Goal: Task Accomplishment & Management: Use online tool/utility

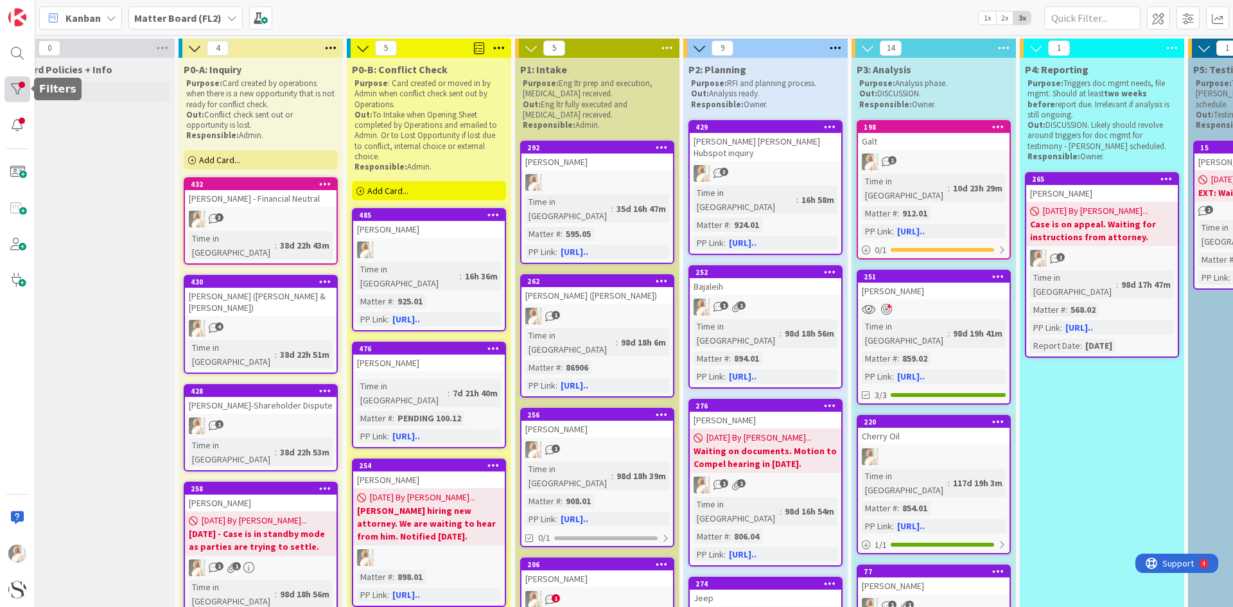
click at [13, 86] on div at bounding box center [17, 89] width 26 height 26
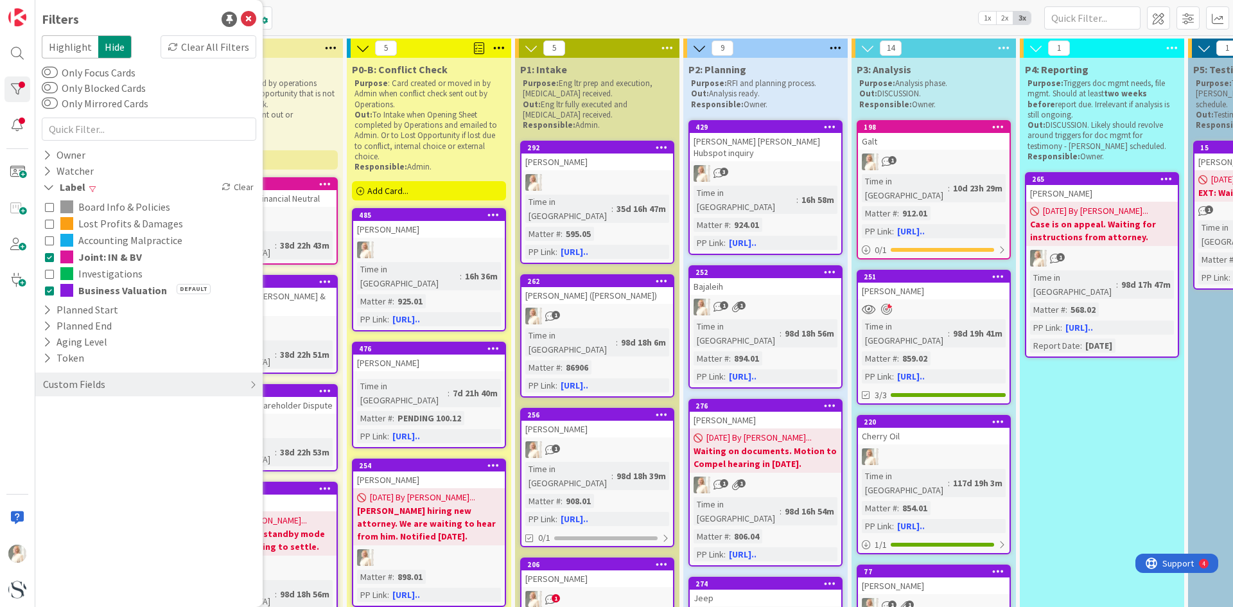
click at [44, 259] on div "Board Info & Policies Lost Profits & Damages Accounting Malpractice Joint: IN &…" at bounding box center [149, 248] width 215 height 107
click at [49, 257] on icon at bounding box center [49, 256] width 9 height 9
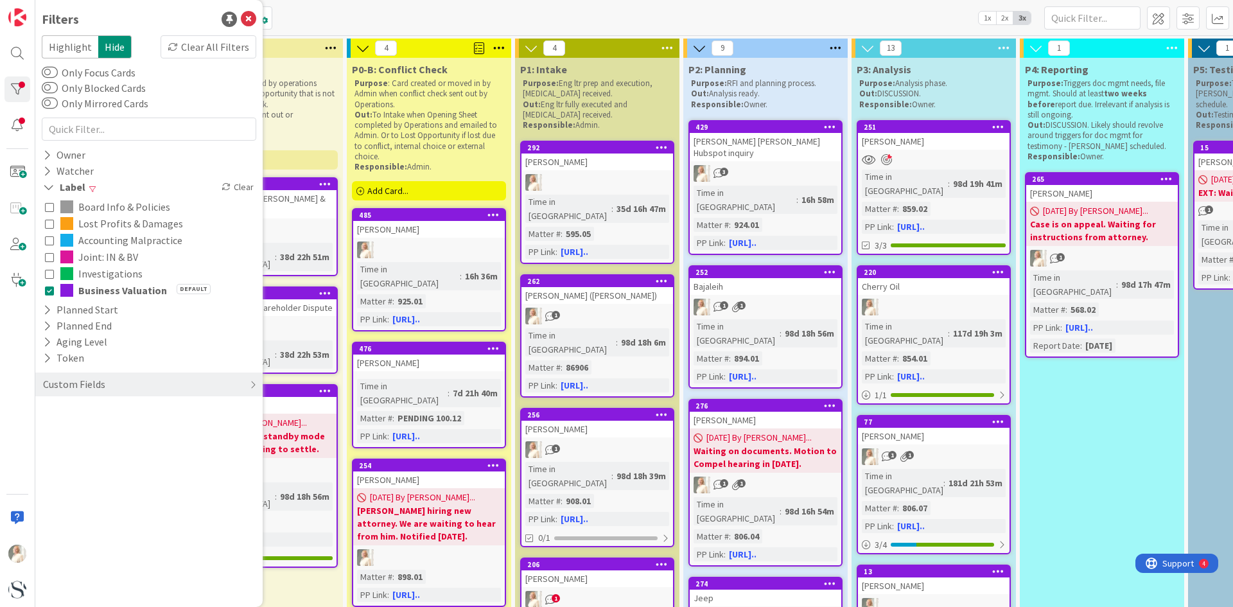
click at [47, 286] on icon at bounding box center [49, 290] width 9 height 9
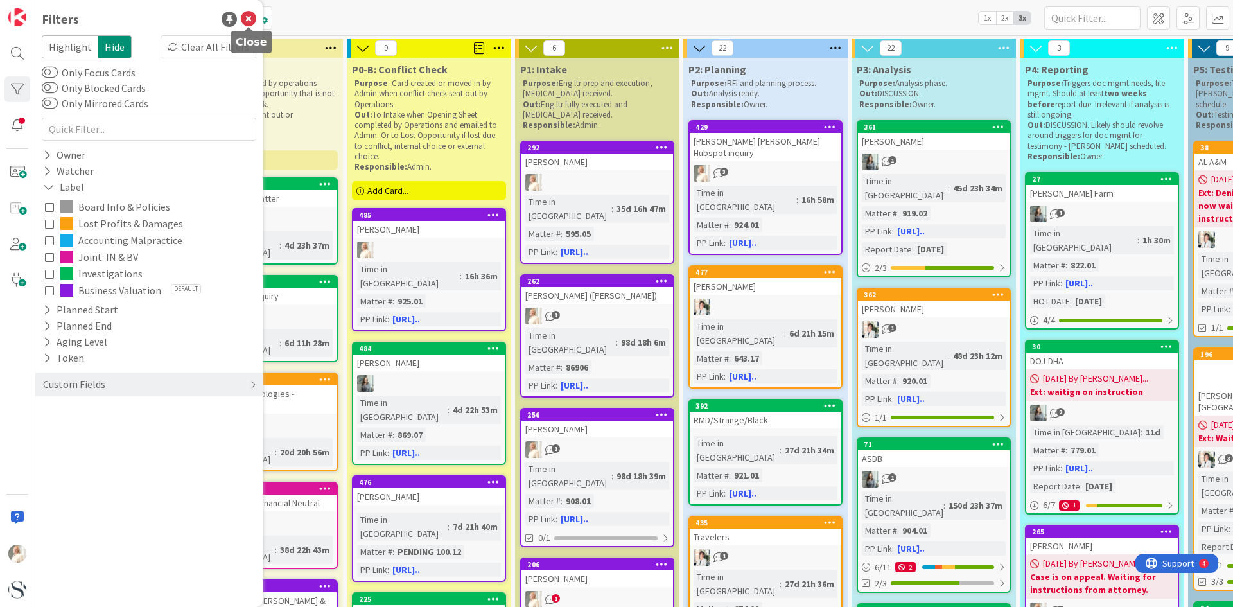
click at [244, 13] on icon at bounding box center [248, 19] width 15 height 15
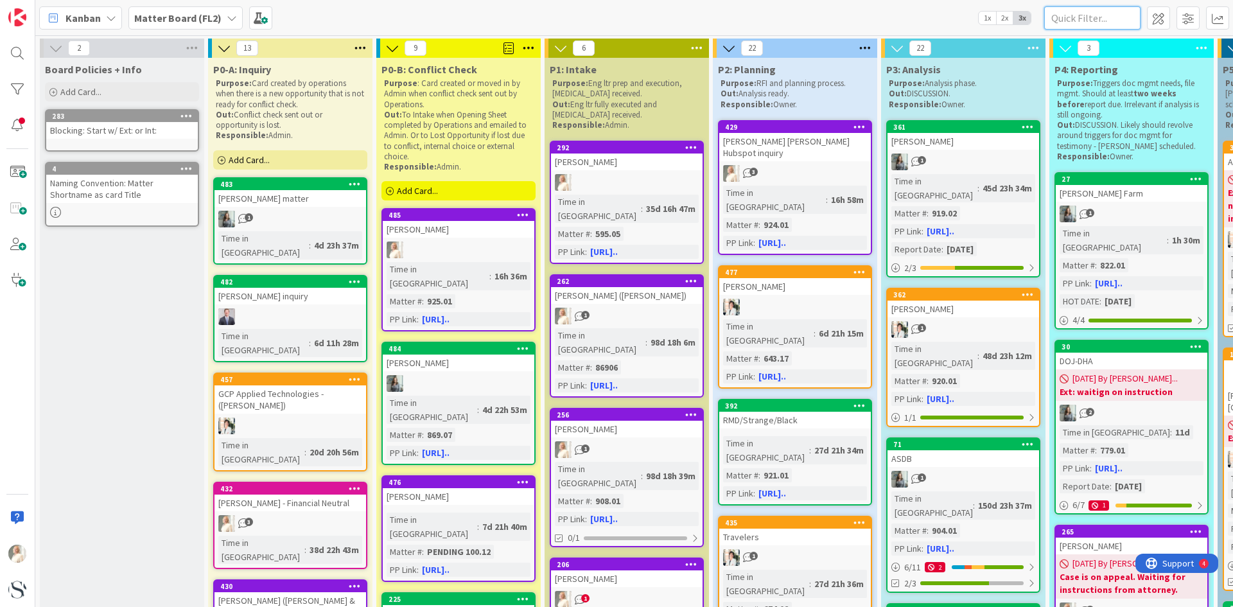
click at [1084, 21] on input "text" at bounding box center [1092, 17] width 96 height 23
click at [987, 17] on span "1x" at bounding box center [987, 18] width 17 height 13
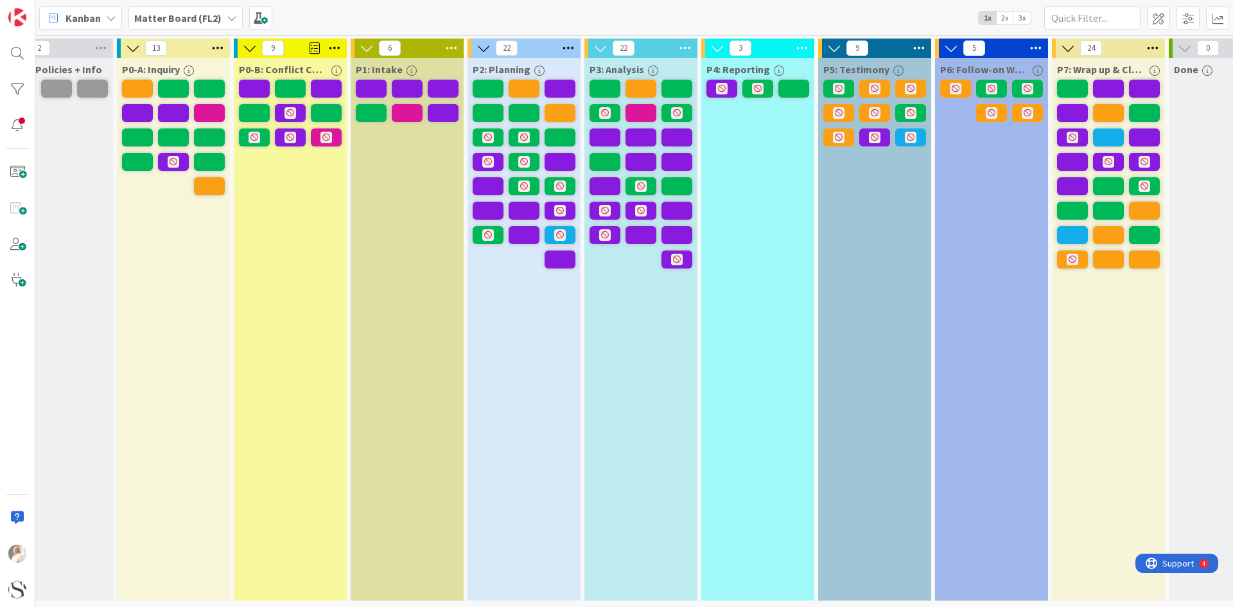
scroll to position [0, 37]
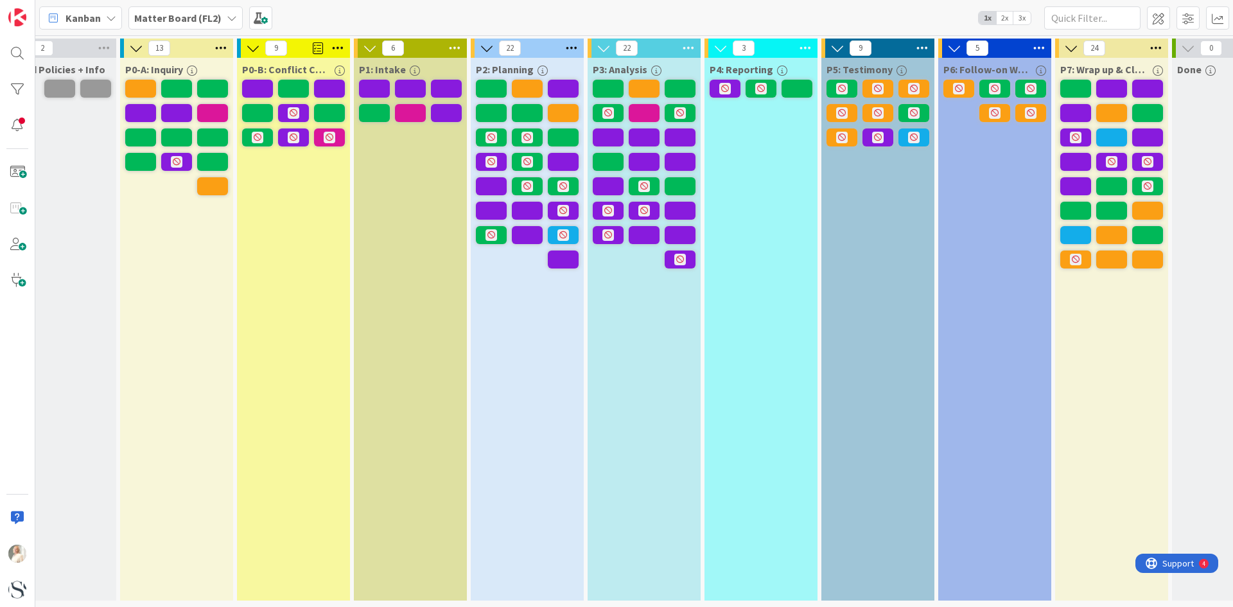
click at [1001, 19] on span "2x" at bounding box center [1004, 18] width 17 height 13
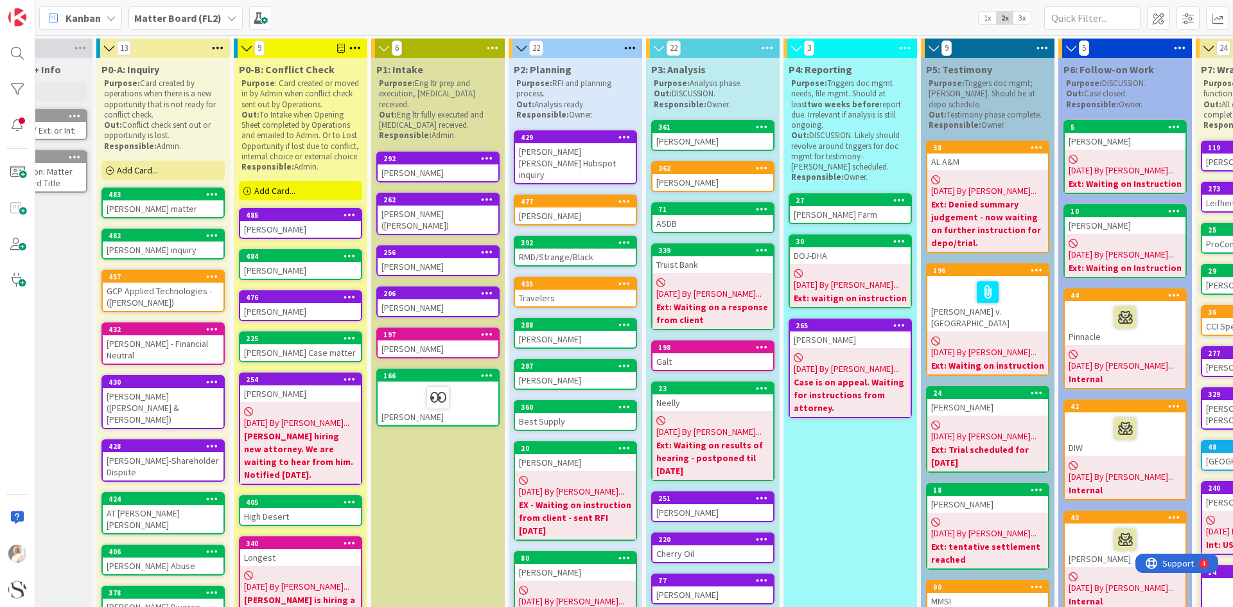
scroll to position [0, 79]
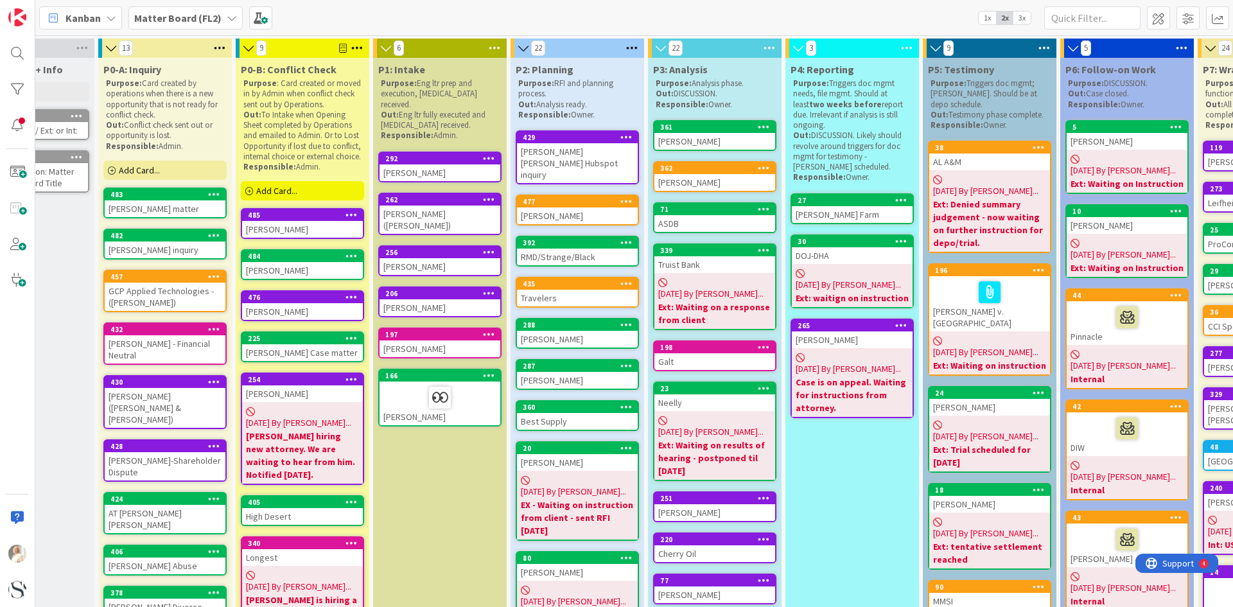
click at [1019, 17] on span "3x" at bounding box center [1022, 18] width 17 height 13
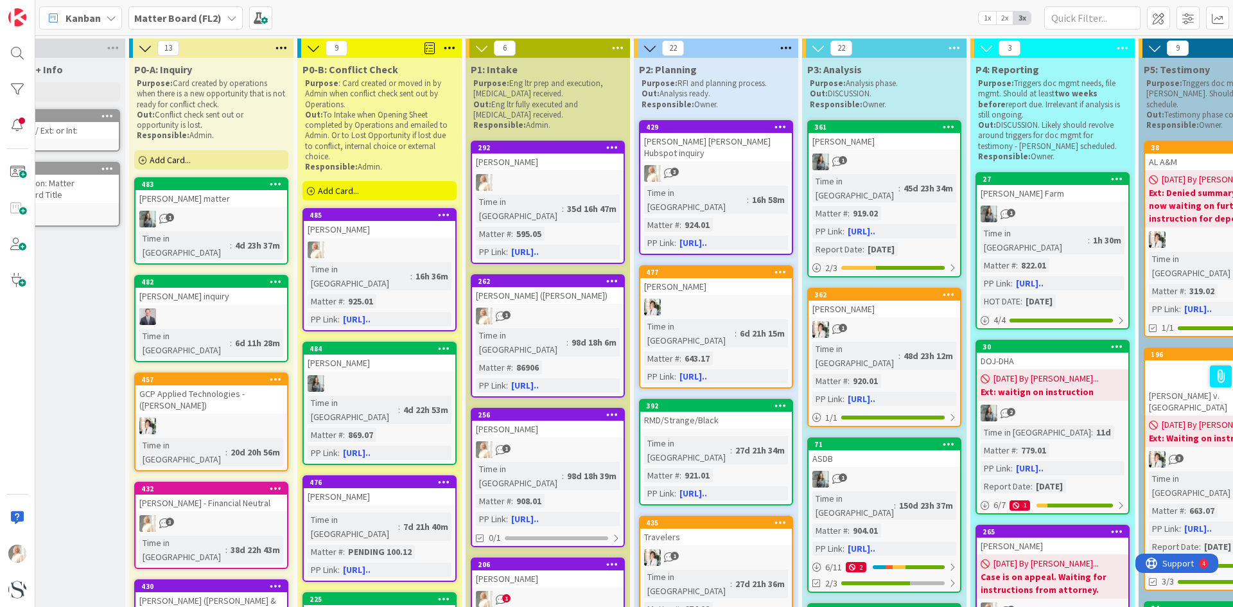
click at [1019, 17] on span "3x" at bounding box center [1022, 18] width 17 height 13
click at [14, 87] on div at bounding box center [17, 89] width 26 height 26
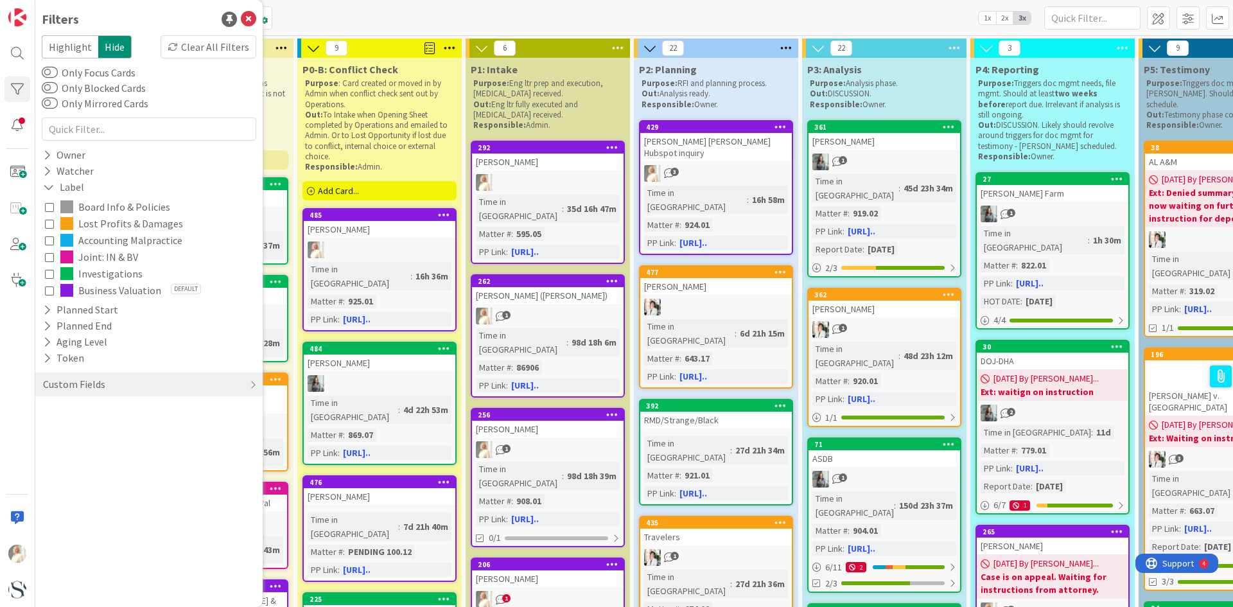
click at [49, 289] on icon at bounding box center [49, 290] width 9 height 9
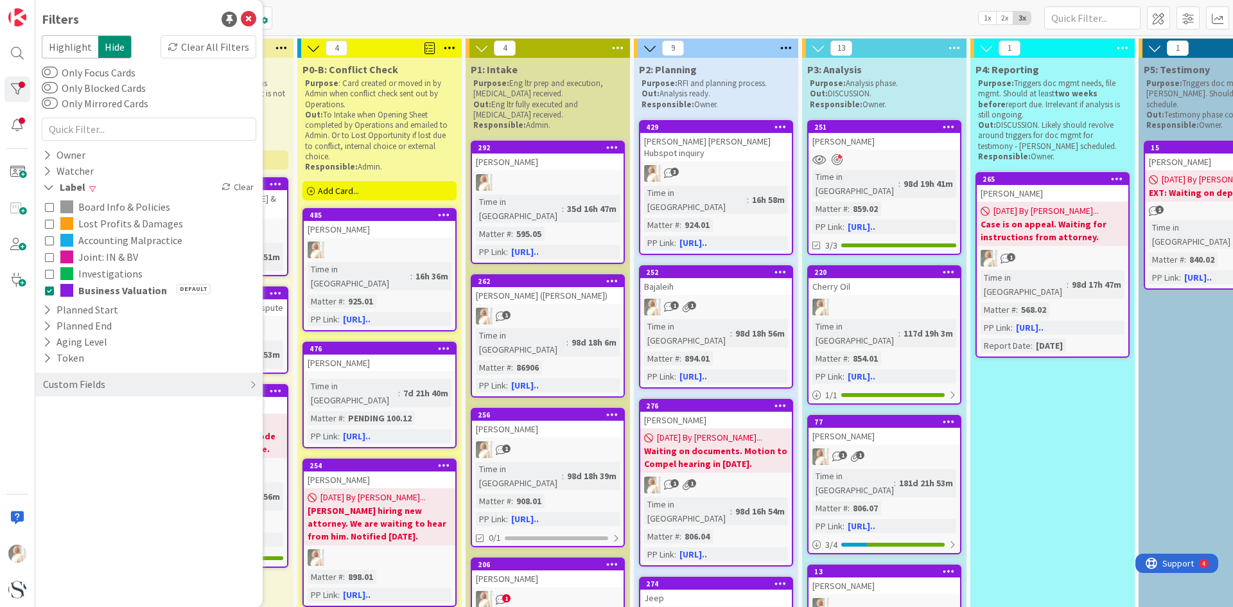
click at [51, 258] on icon at bounding box center [49, 256] width 9 height 9
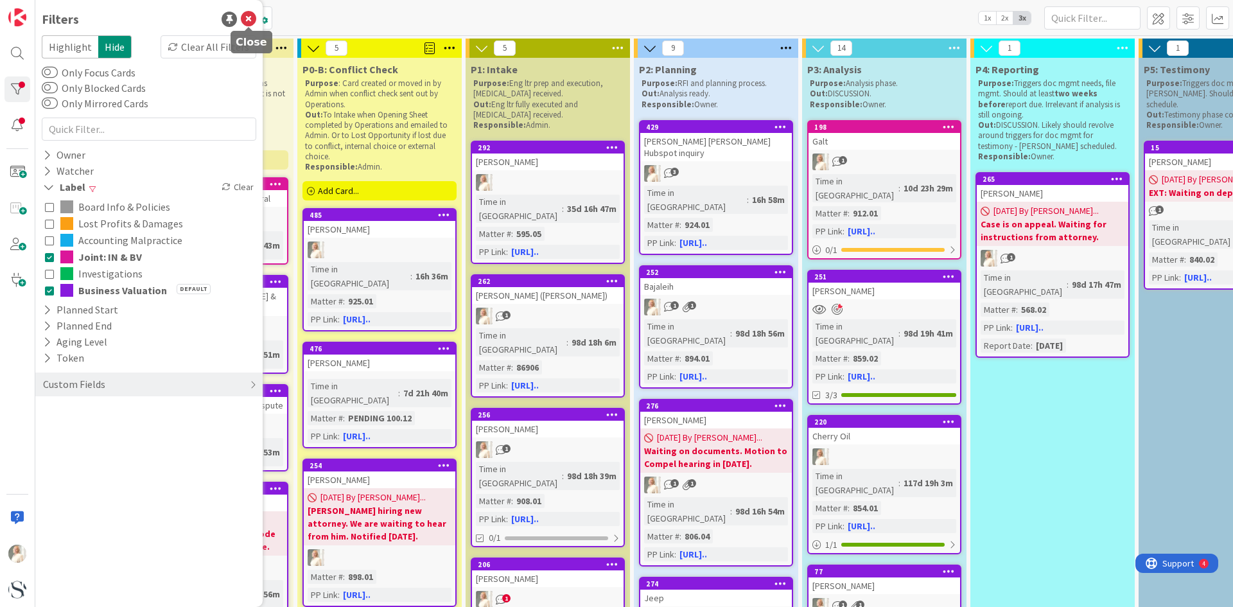
click at [249, 21] on icon at bounding box center [248, 19] width 15 height 15
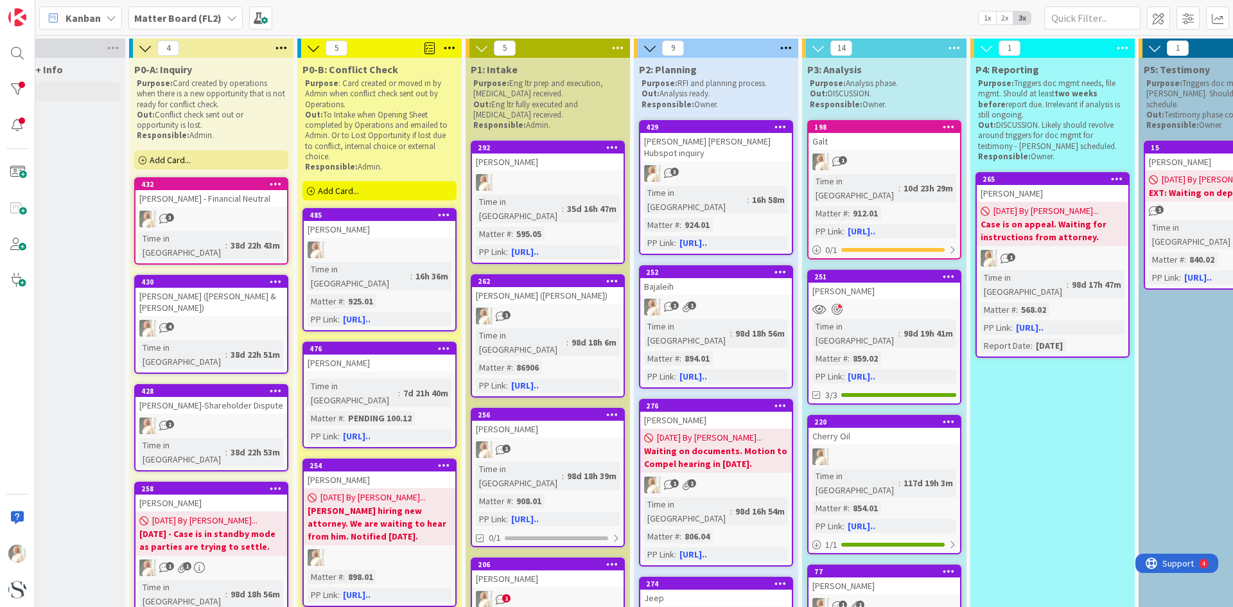
click at [787, 47] on icon at bounding box center [786, 48] width 17 height 19
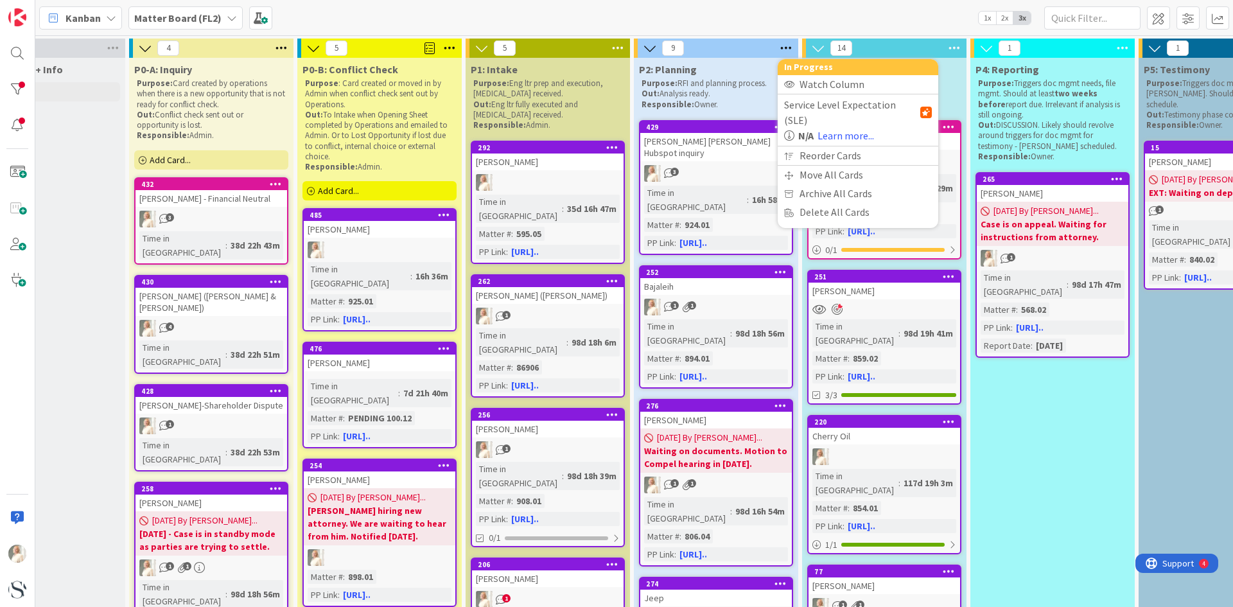
click at [652, 51] on icon at bounding box center [650, 48] width 14 height 14
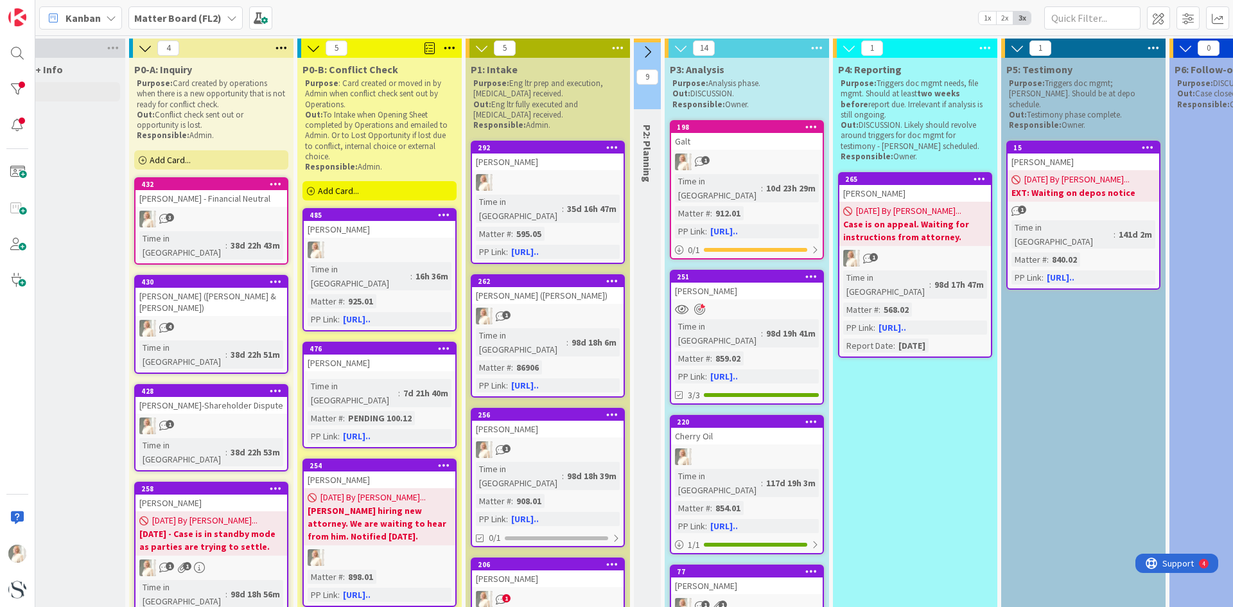
click at [652, 51] on icon at bounding box center [647, 52] width 14 height 14
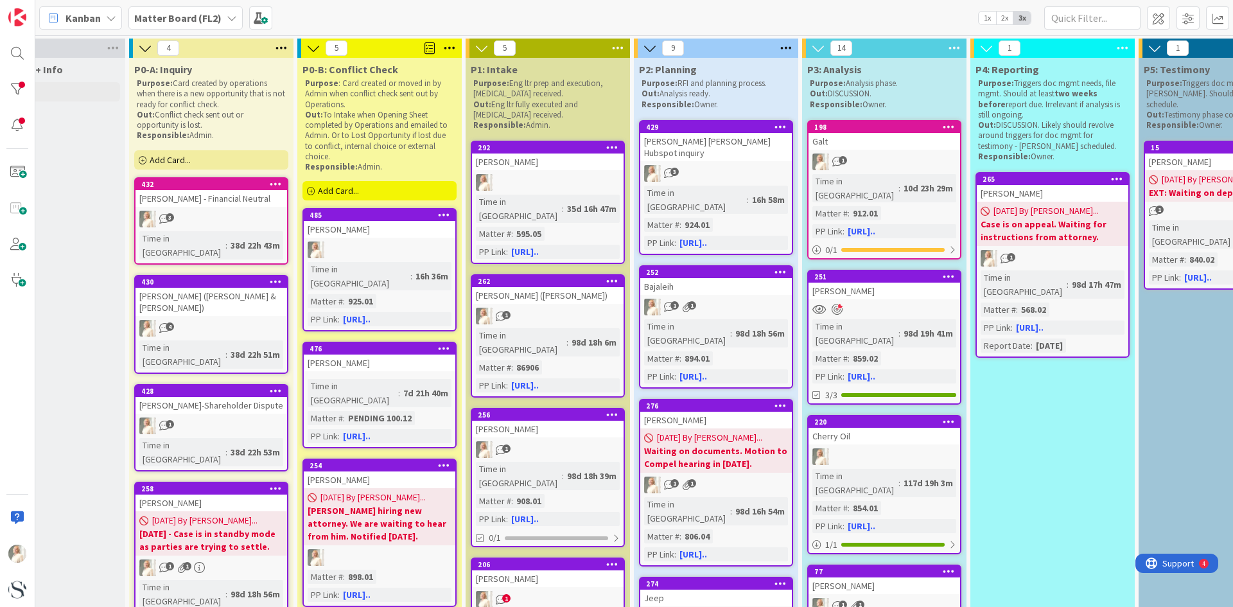
click at [934, 598] on div "1 1" at bounding box center [885, 606] width 152 height 17
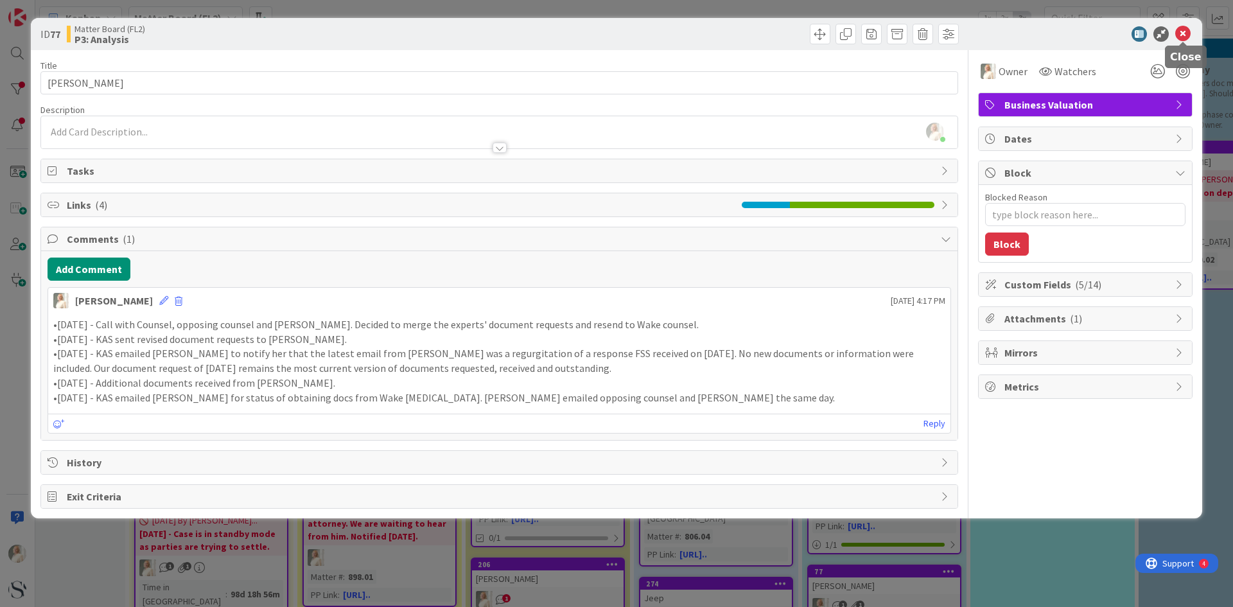
click at [1188, 28] on icon at bounding box center [1182, 33] width 15 height 15
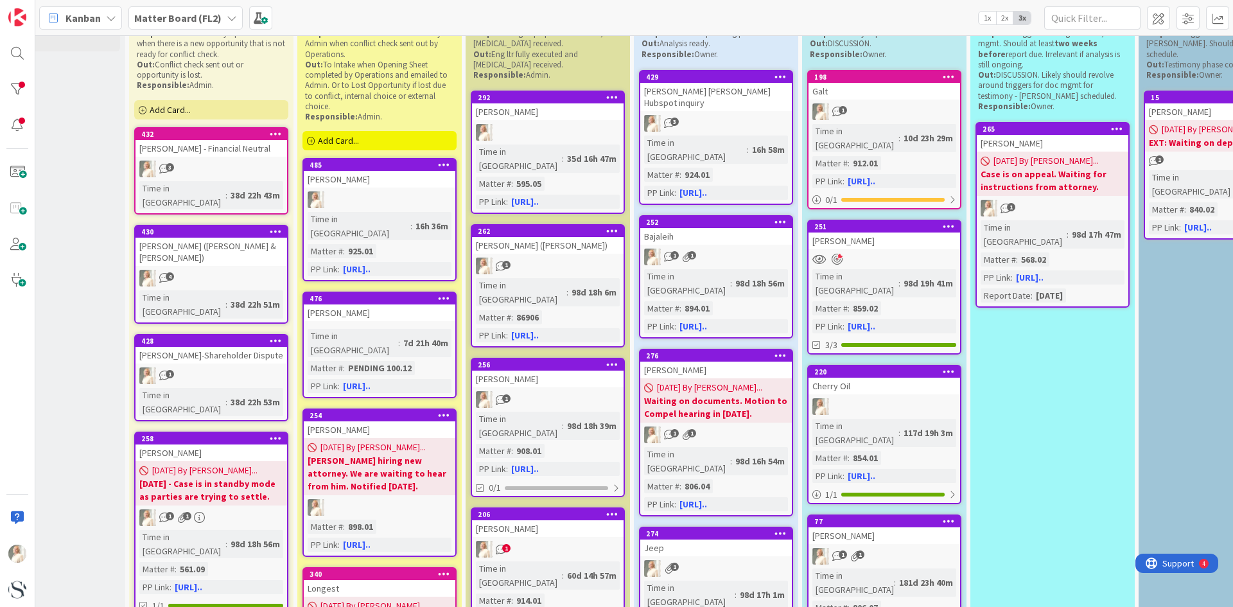
click at [900, 548] on div "1 1" at bounding box center [885, 556] width 152 height 17
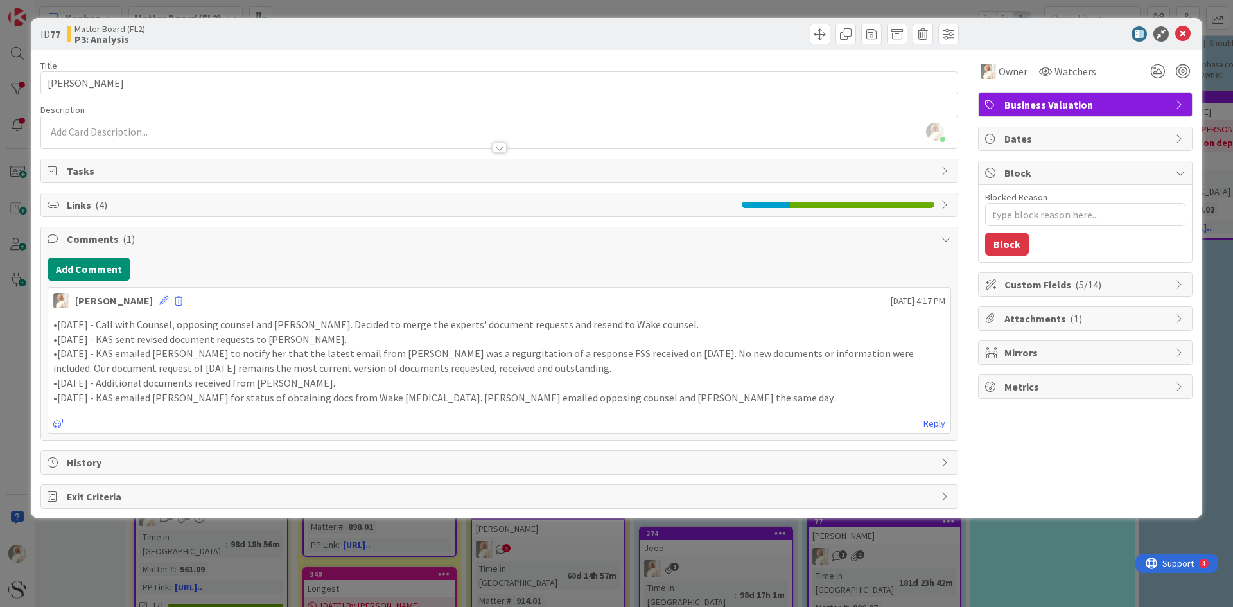
click at [74, 170] on span "Tasks" at bounding box center [501, 170] width 868 height 15
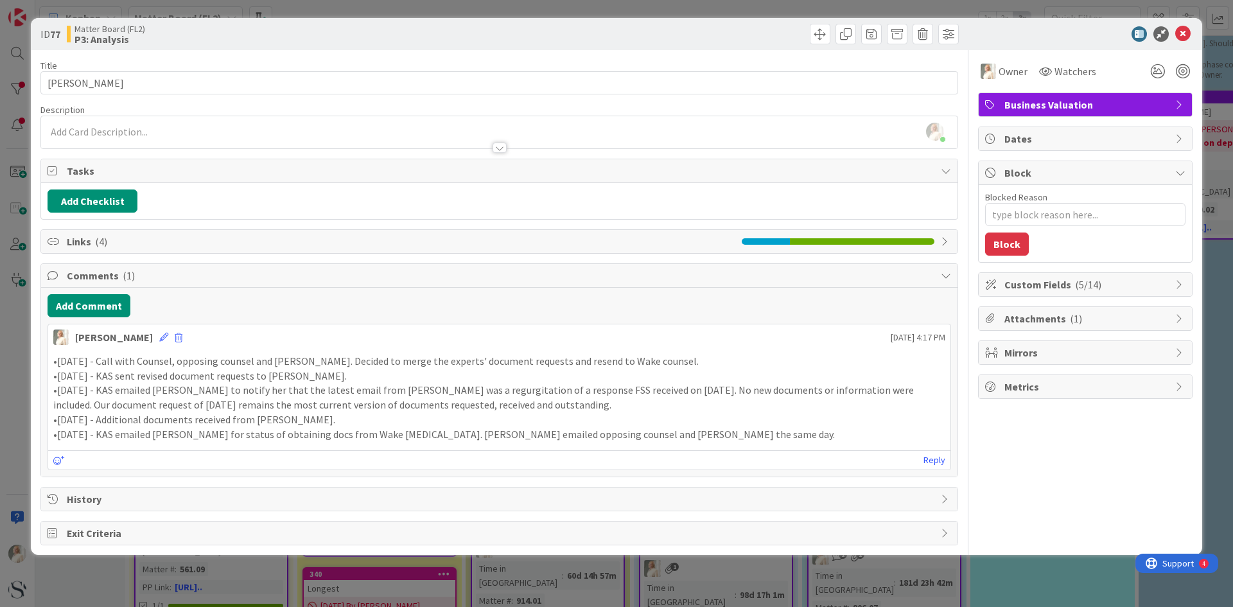
click at [74, 240] on span "Links ( 4 )" at bounding box center [401, 241] width 669 height 15
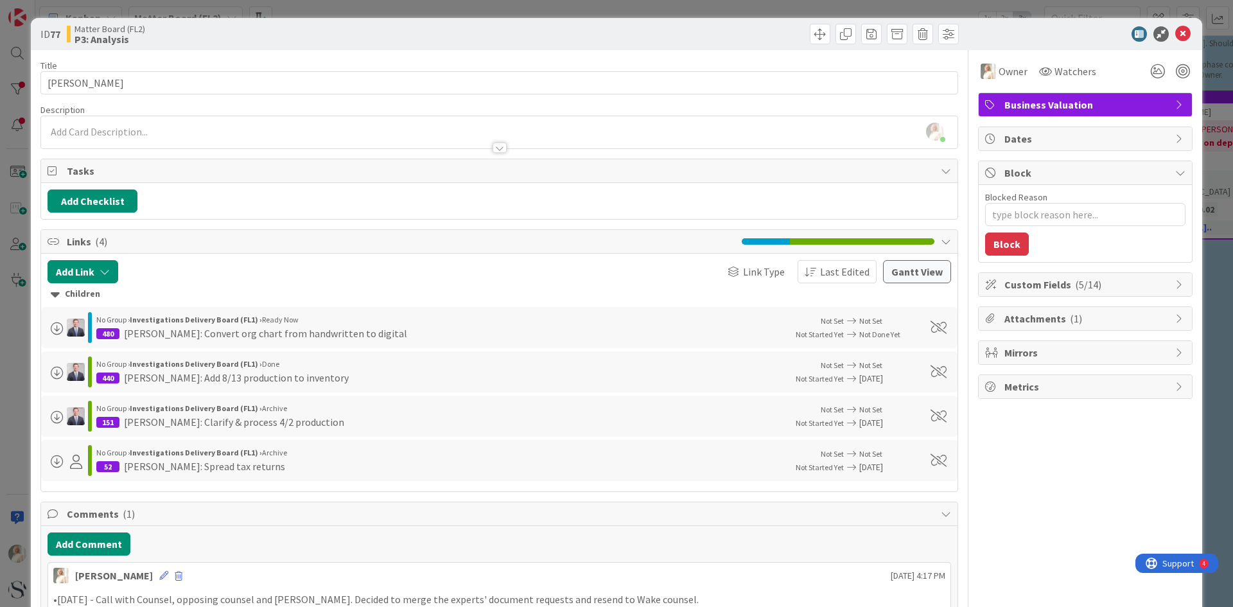
scroll to position [128, 0]
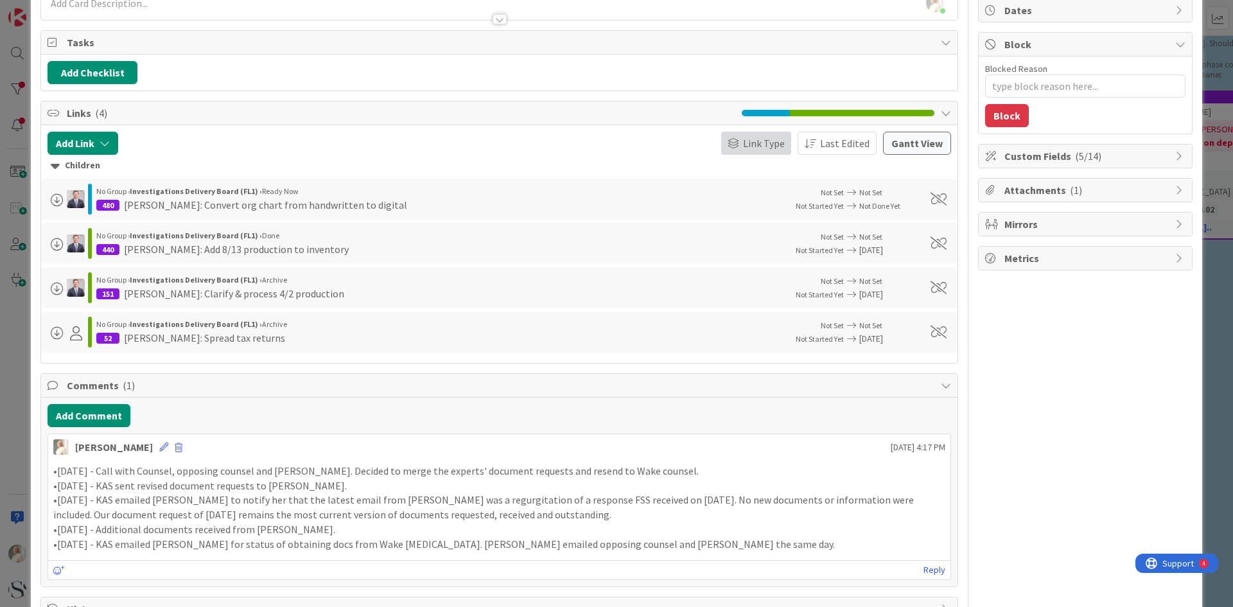
click at [759, 142] on span "Link Type" at bounding box center [764, 143] width 42 height 15
click at [728, 241] on icon at bounding box center [731, 240] width 10 height 19
click at [746, 143] on span "Board/Source" at bounding box center [755, 143] width 60 height 15
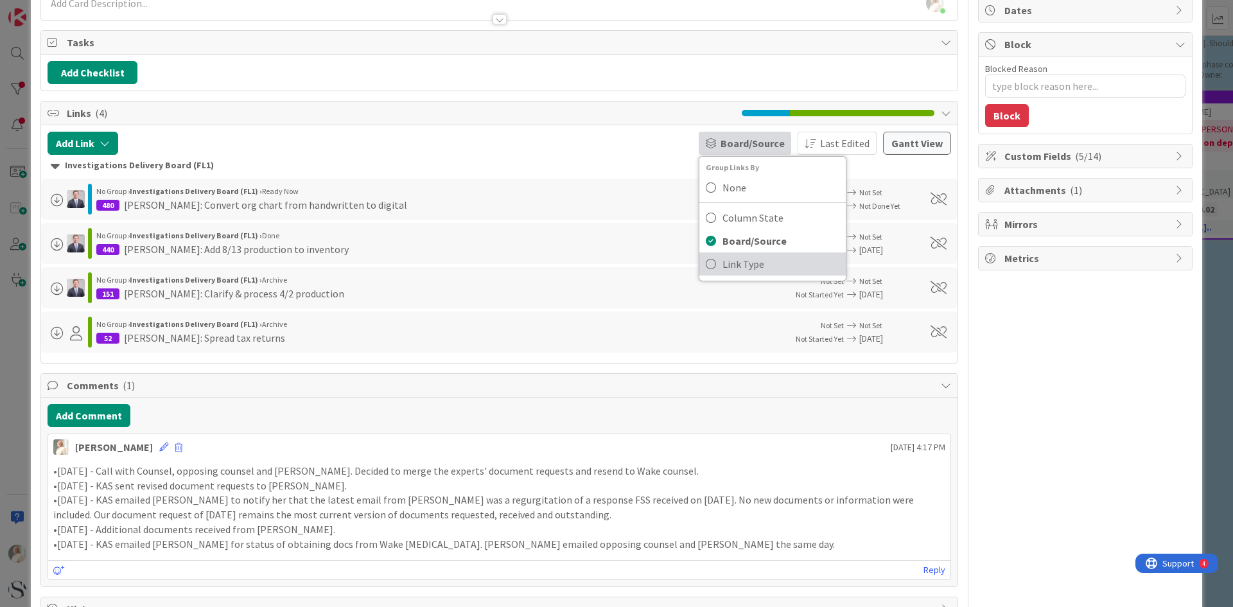
click at [714, 265] on link "Link Type" at bounding box center [772, 263] width 146 height 23
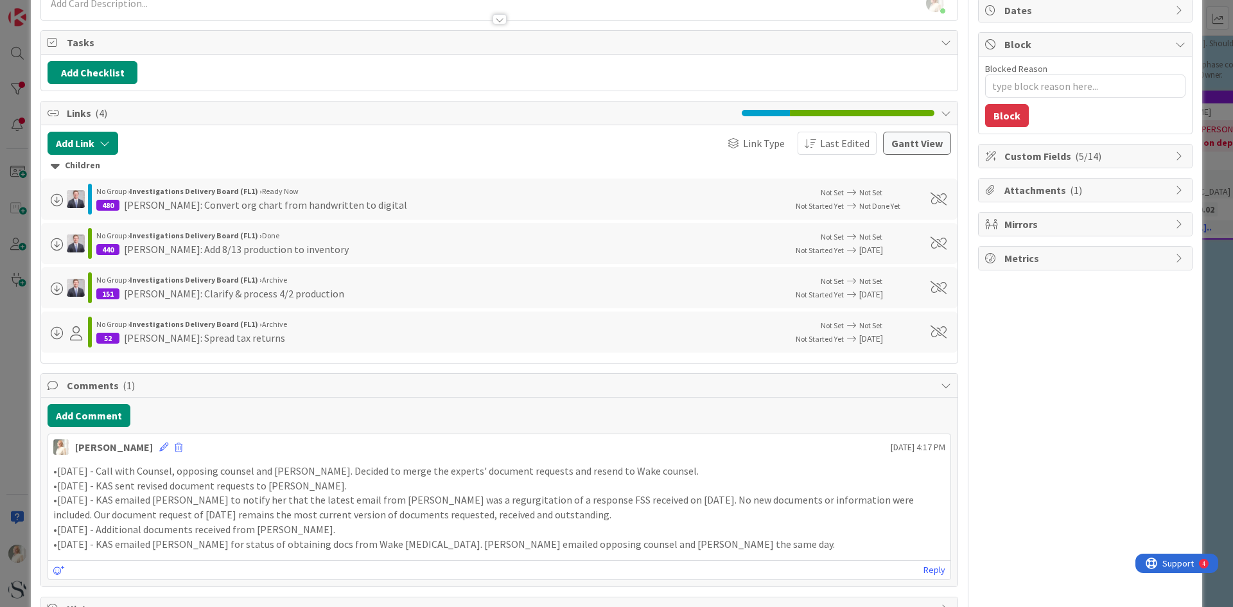
scroll to position [0, 0]
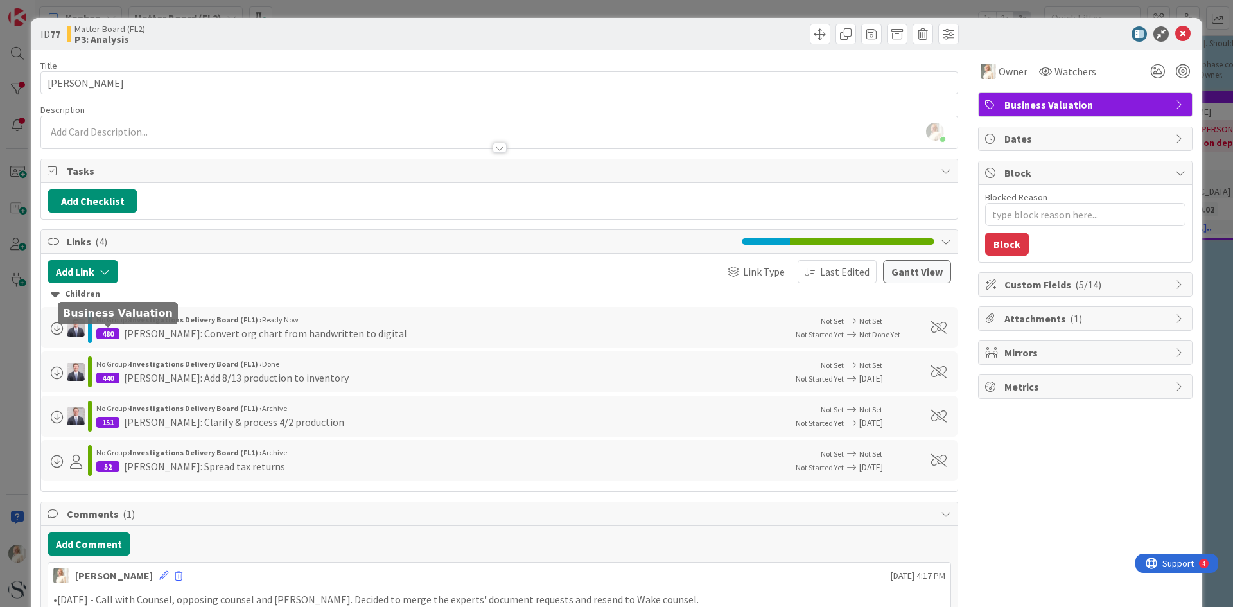
click at [115, 335] on div "480" at bounding box center [107, 333] width 23 height 11
click at [58, 328] on span at bounding box center [57, 328] width 13 height 13
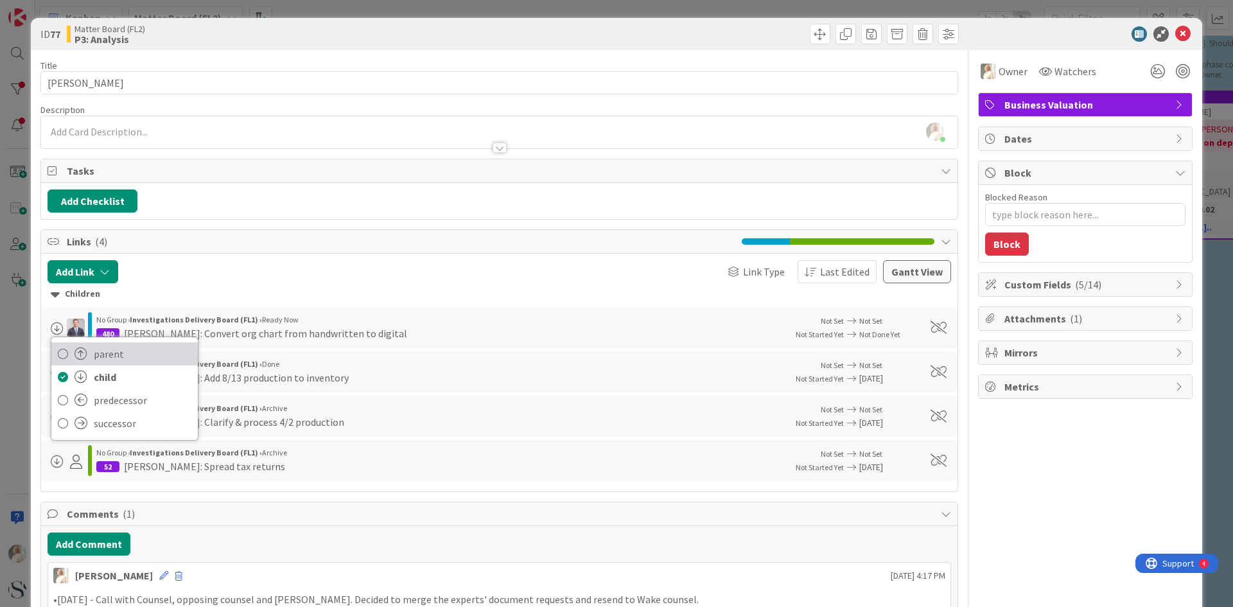
click at [62, 355] on icon at bounding box center [63, 353] width 10 height 19
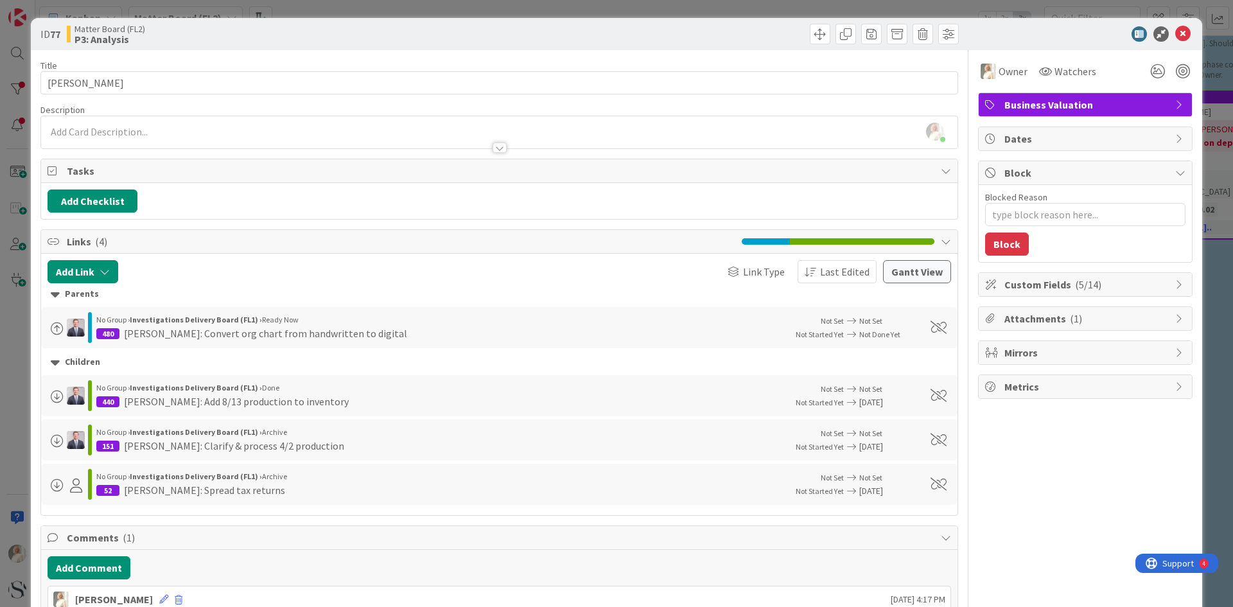
click at [55, 329] on span at bounding box center [57, 328] width 13 height 13
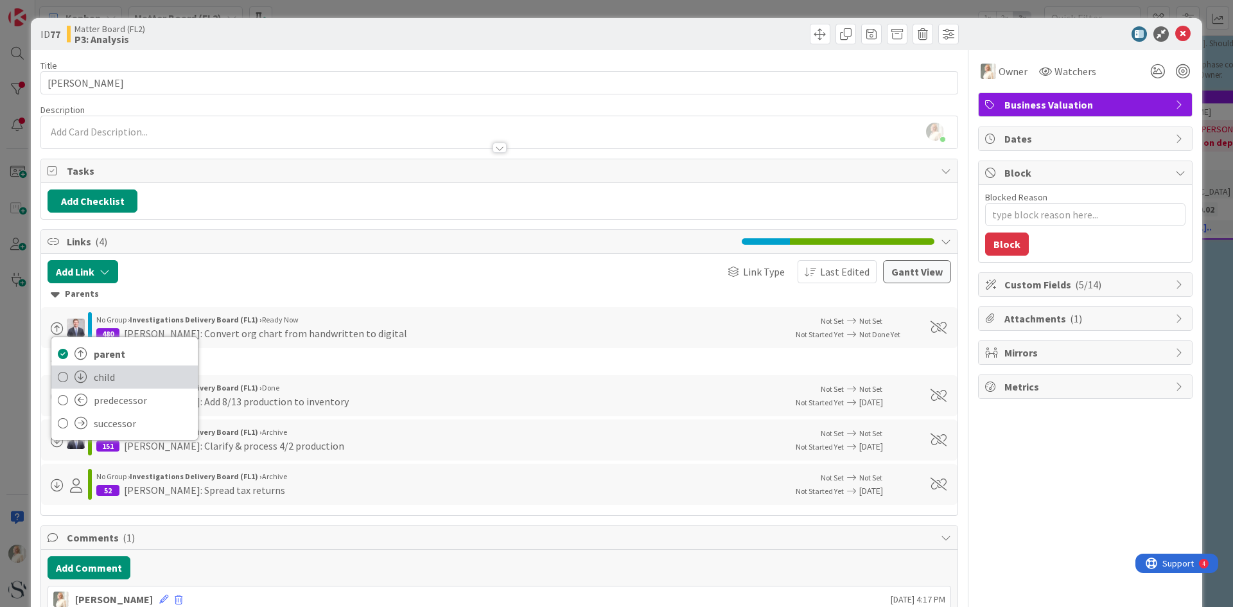
click at [58, 373] on icon at bounding box center [63, 376] width 10 height 19
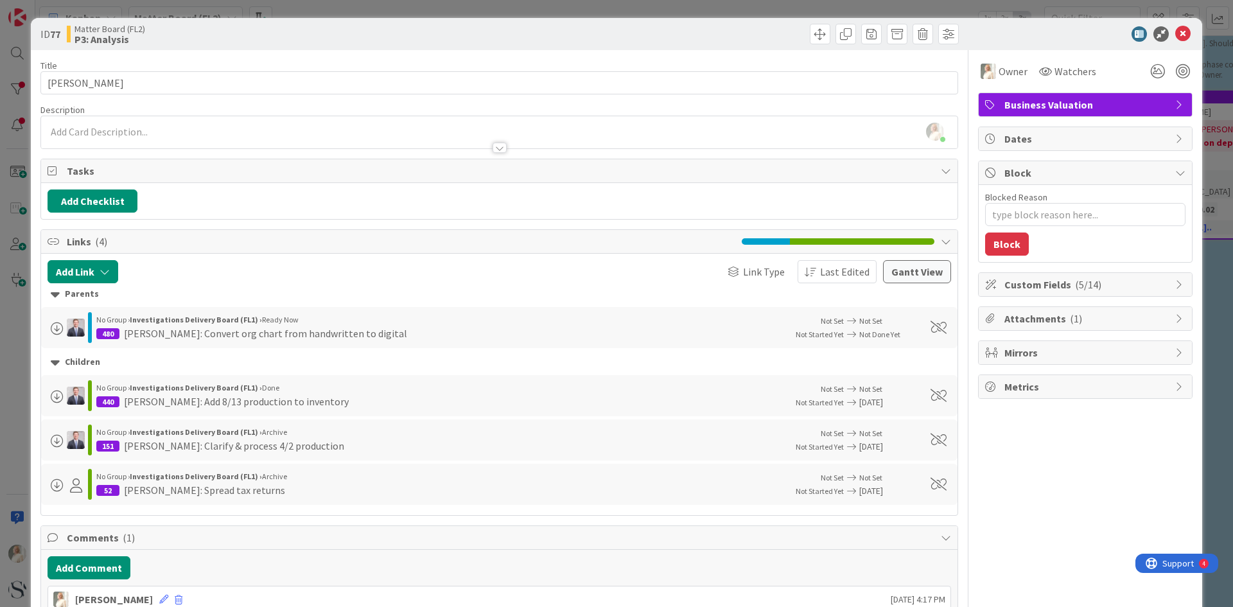
type textarea "x"
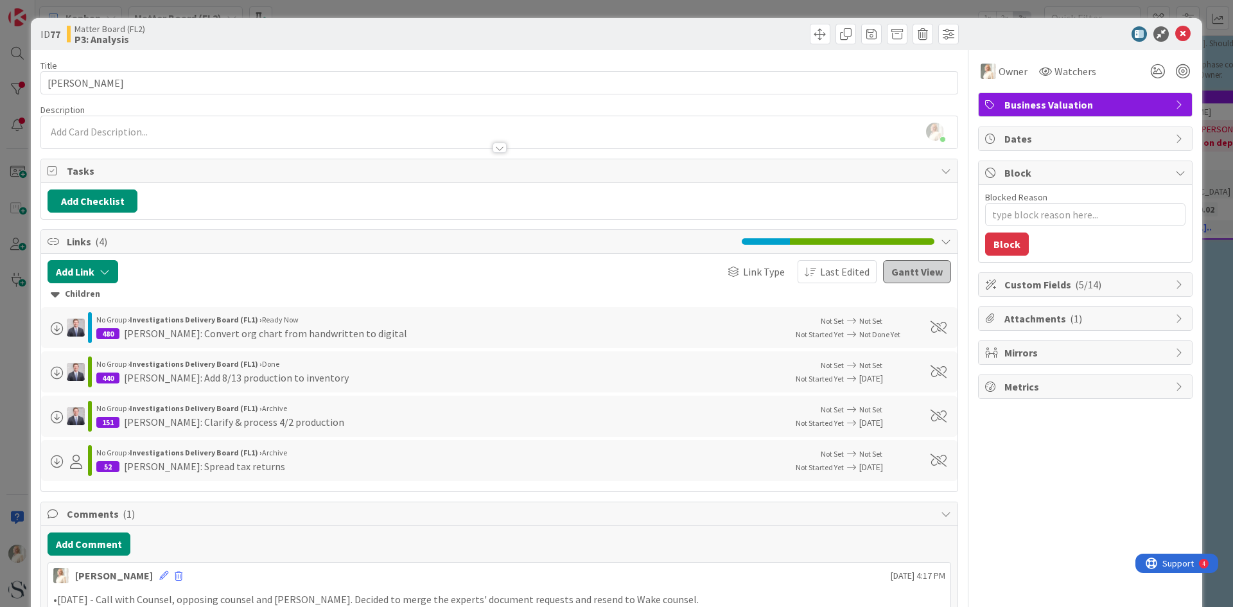
click at [902, 270] on button "Gantt View" at bounding box center [917, 271] width 68 height 23
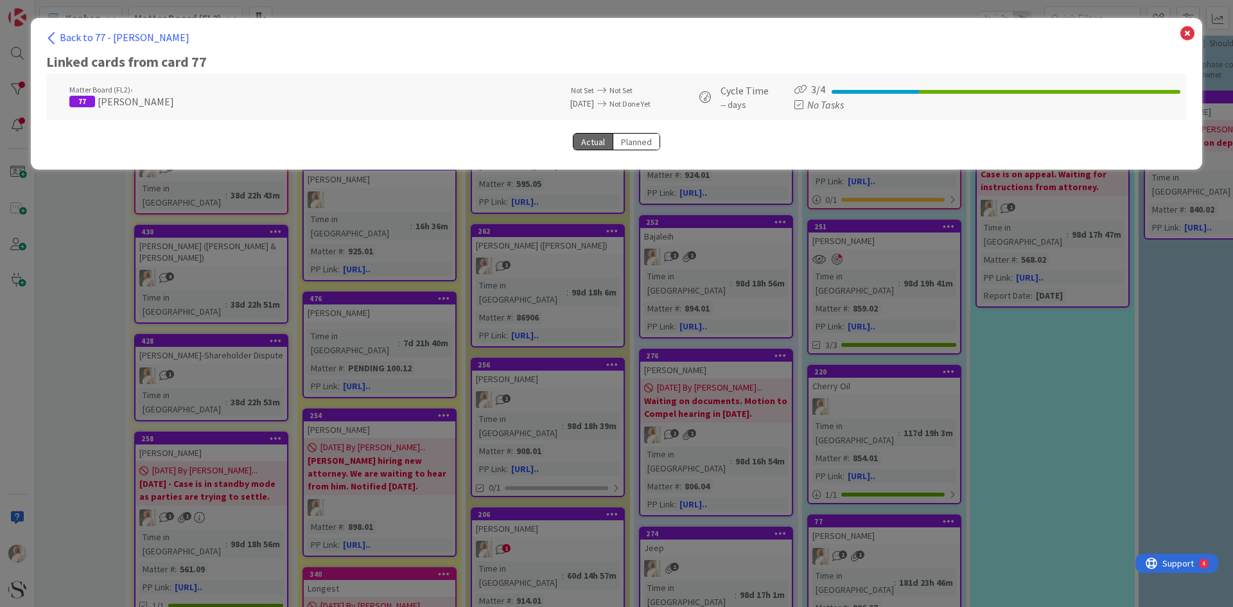
select select "View 1 month"
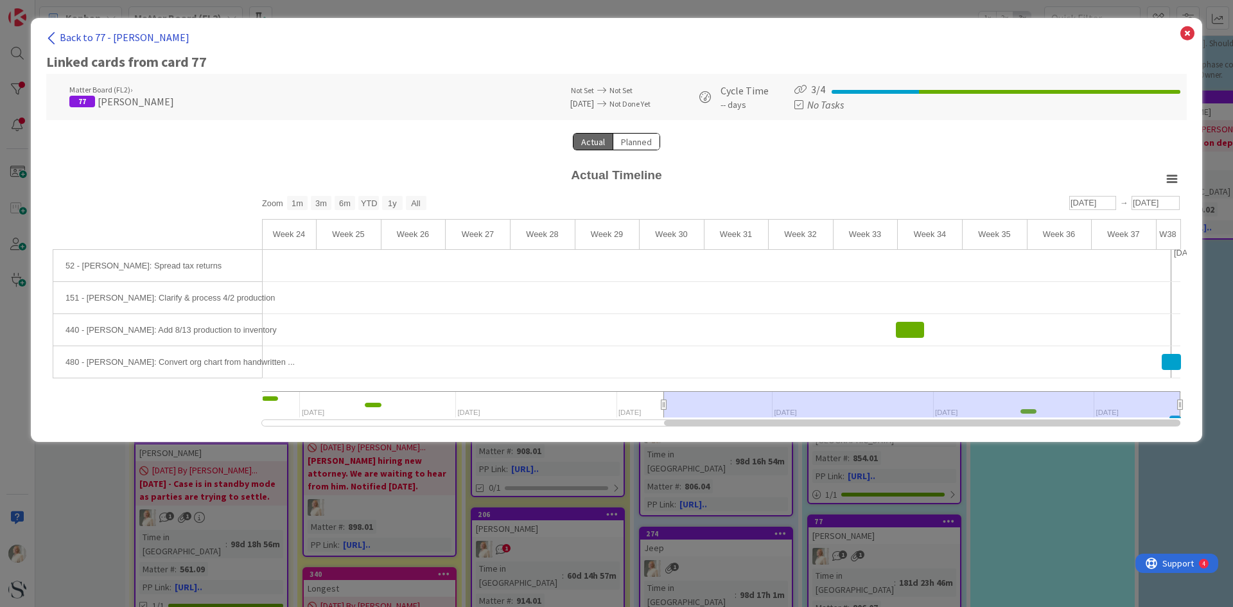
click at [73, 35] on span "Back to 77 - [PERSON_NAME]" at bounding box center [125, 37] width 130 height 13
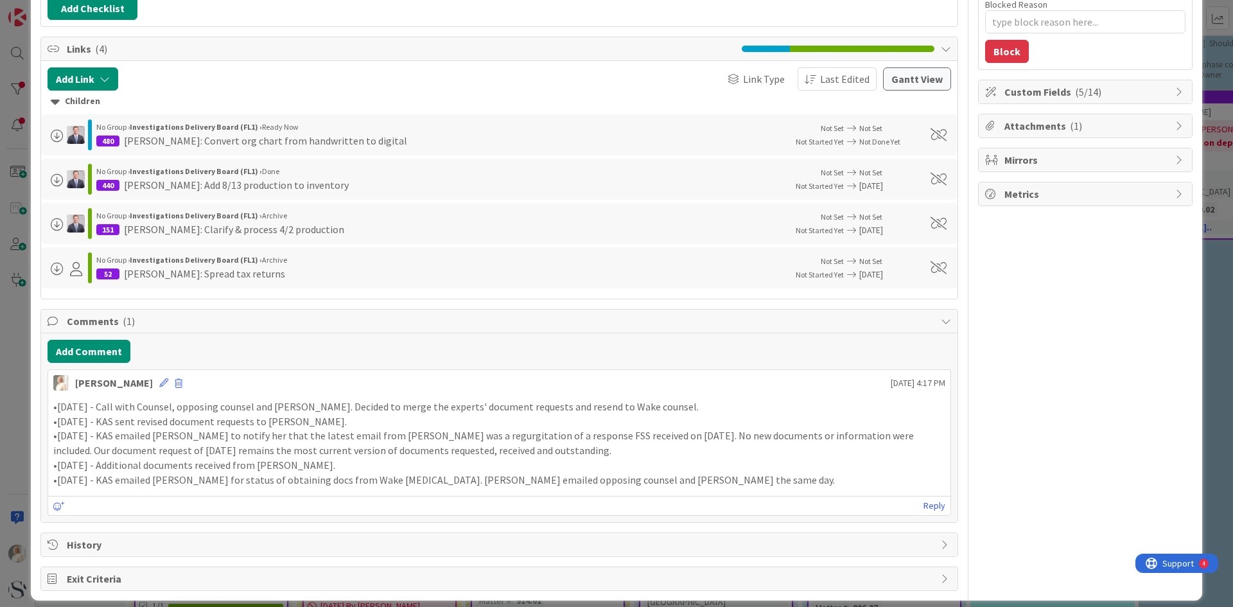
scroll to position [204, 0]
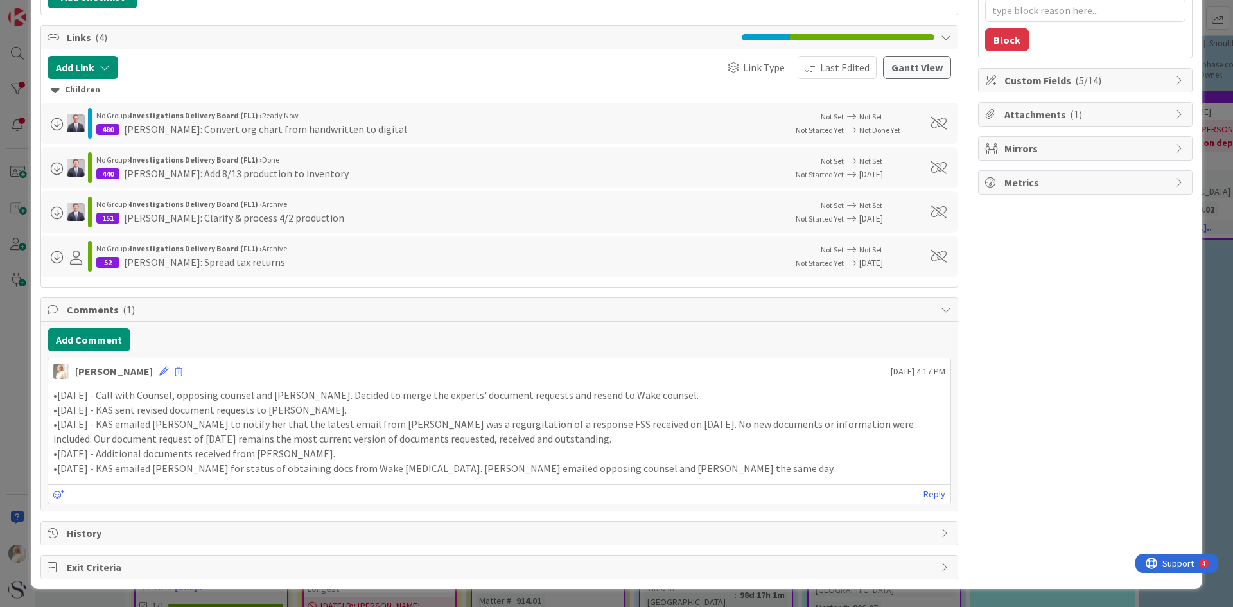
click at [84, 531] on span "History" at bounding box center [501, 532] width 868 height 15
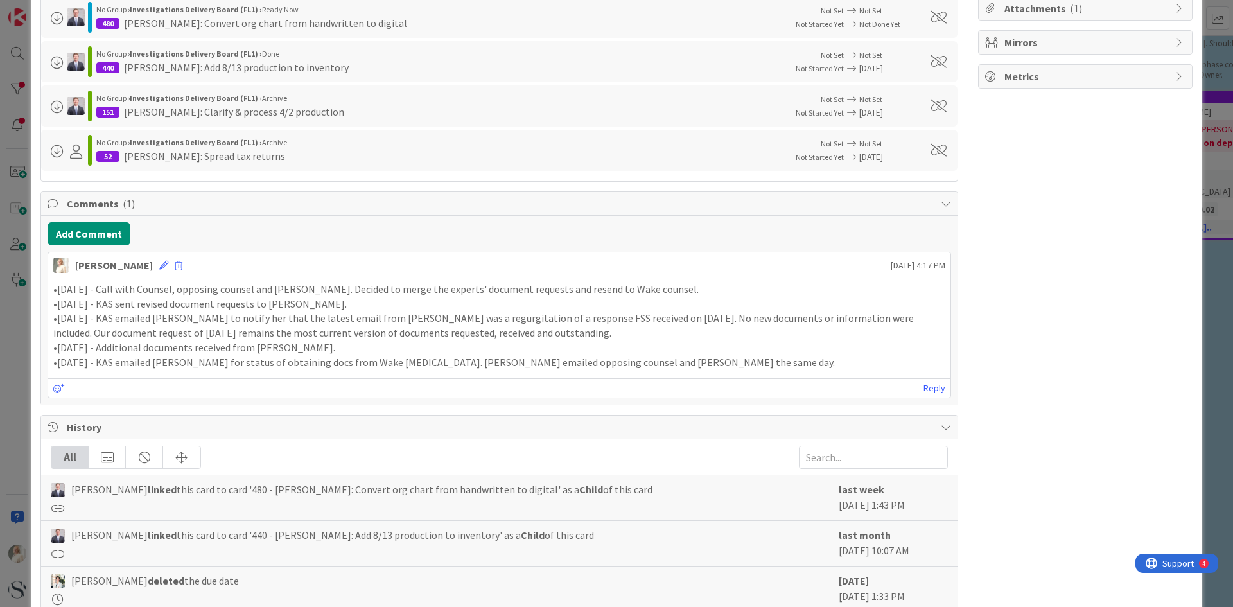
scroll to position [53, 0]
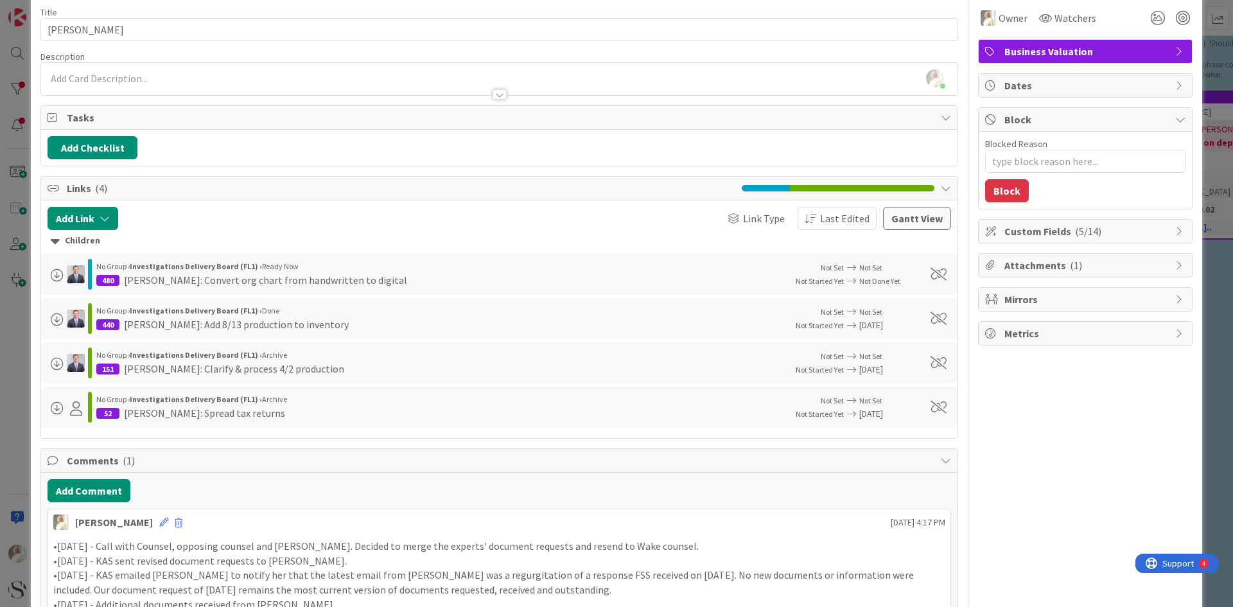
click at [1175, 231] on icon at bounding box center [1180, 231] width 10 height 10
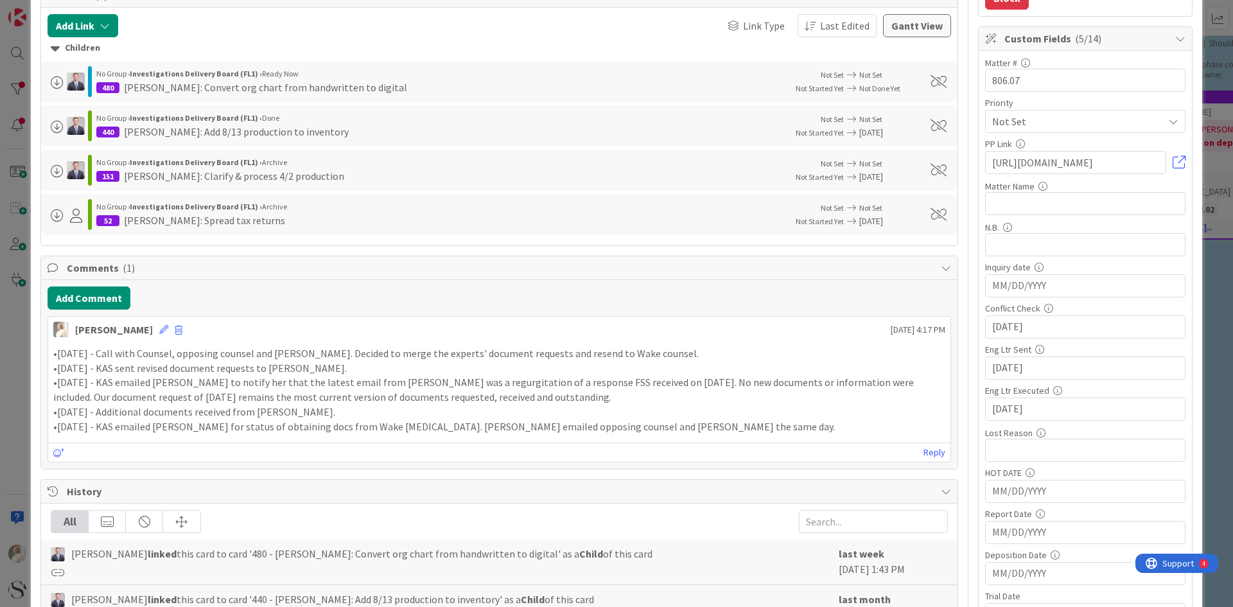
scroll to position [503, 0]
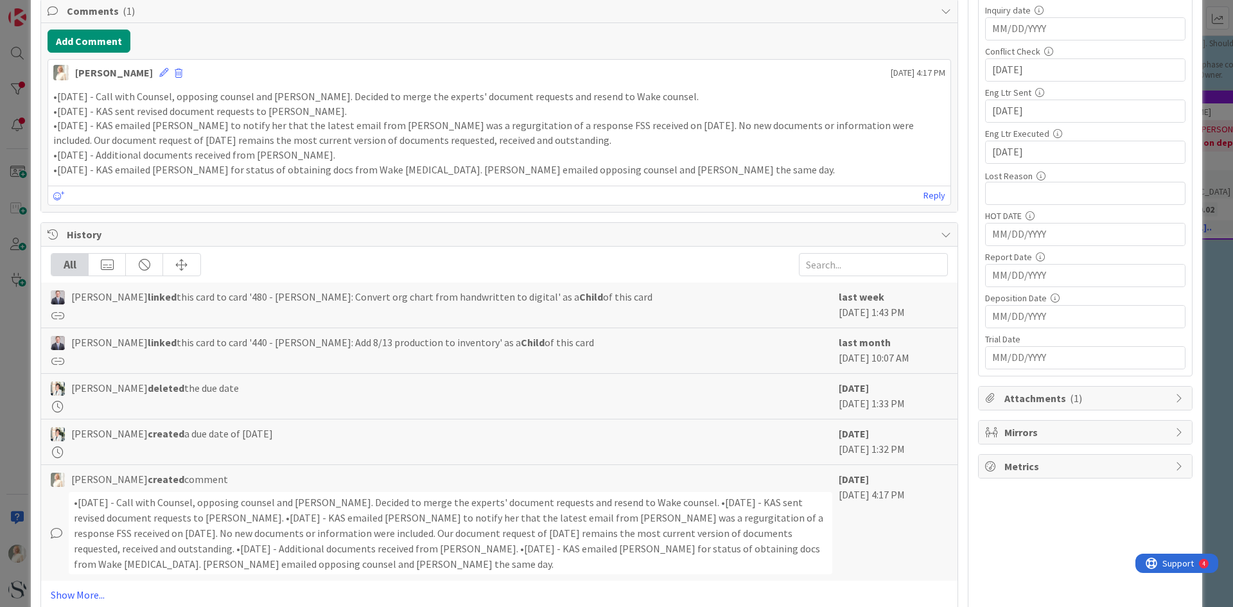
click at [1175, 462] on icon at bounding box center [1180, 466] width 10 height 10
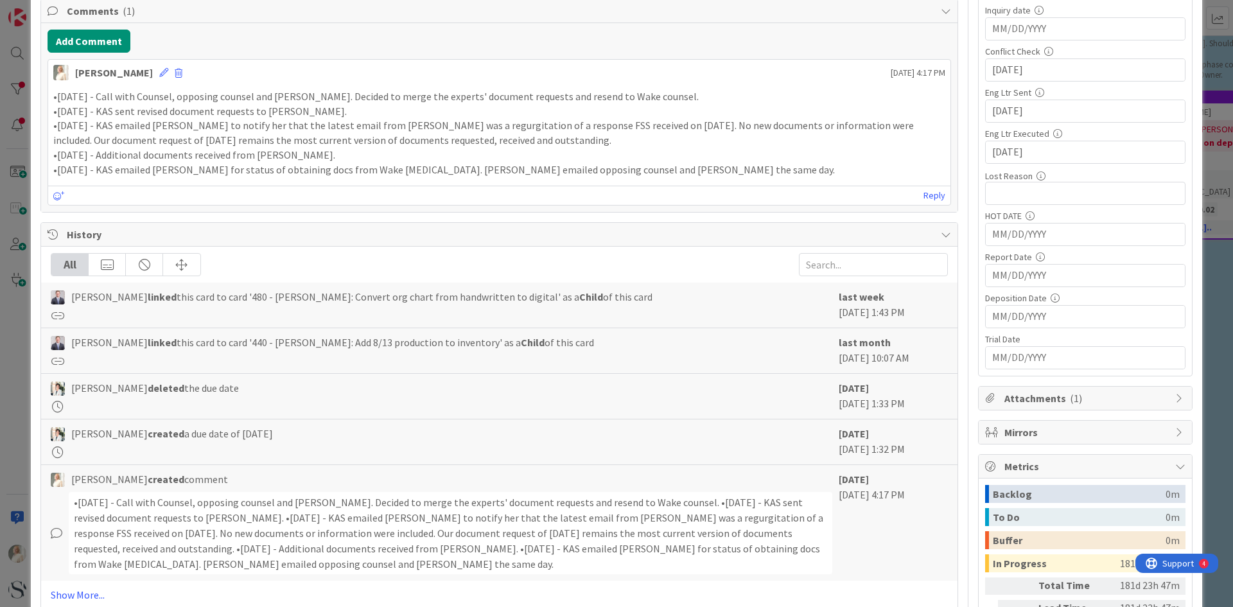
scroll to position [621, 0]
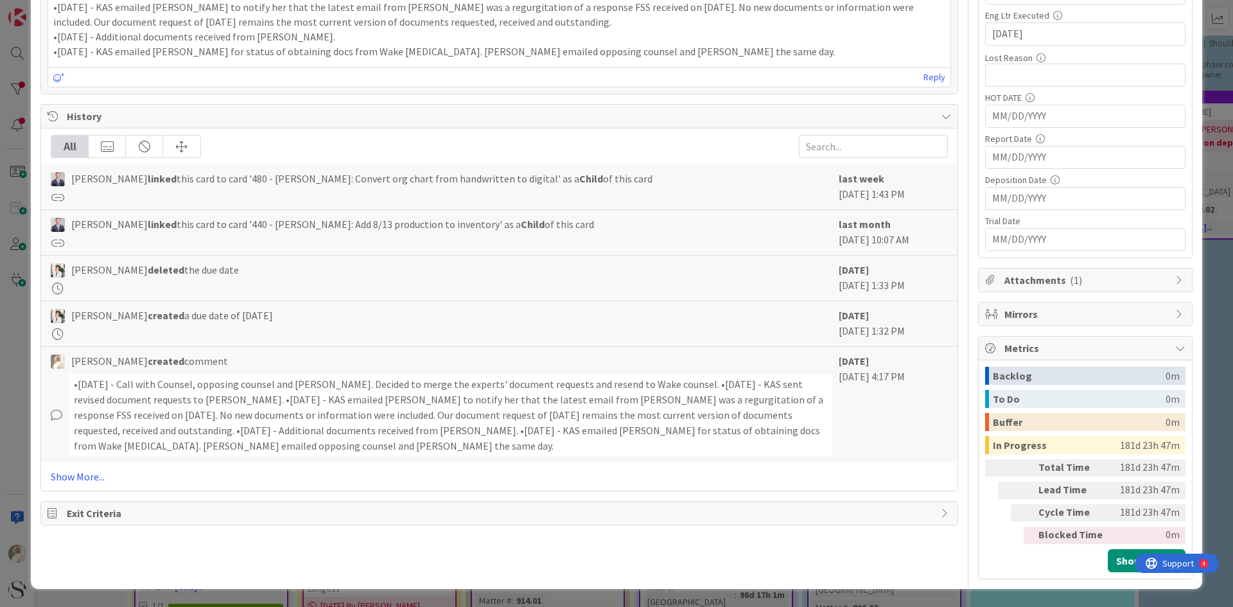
click at [1163, 314] on div "Mirrors" at bounding box center [1085, 314] width 213 height 23
type textarea "x"
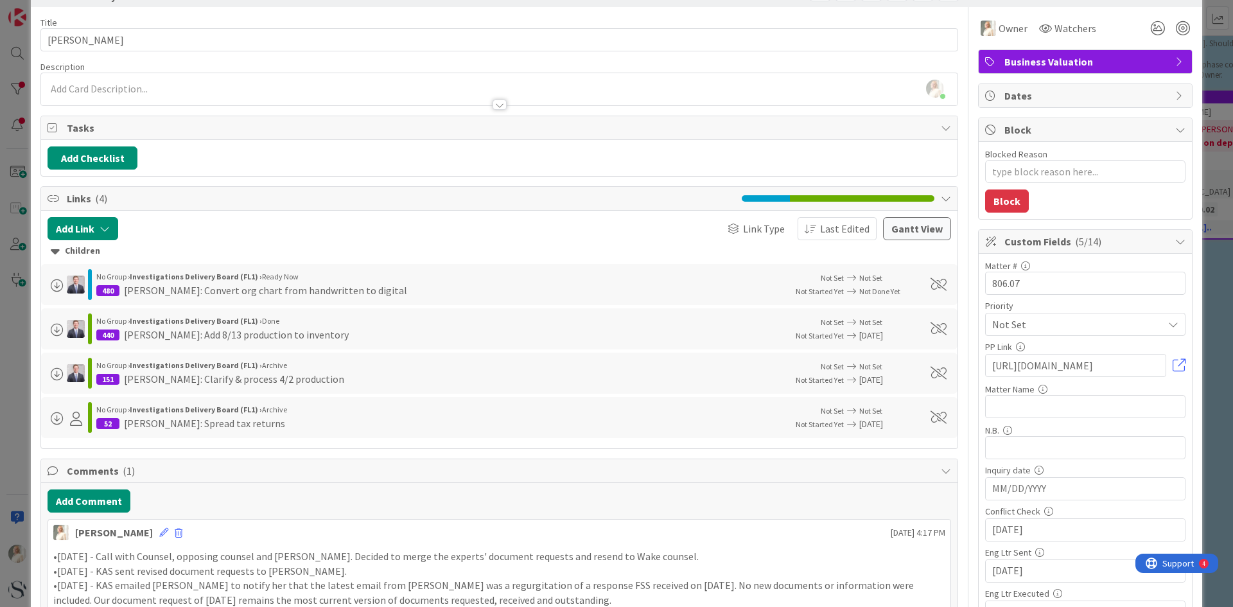
scroll to position [0, 0]
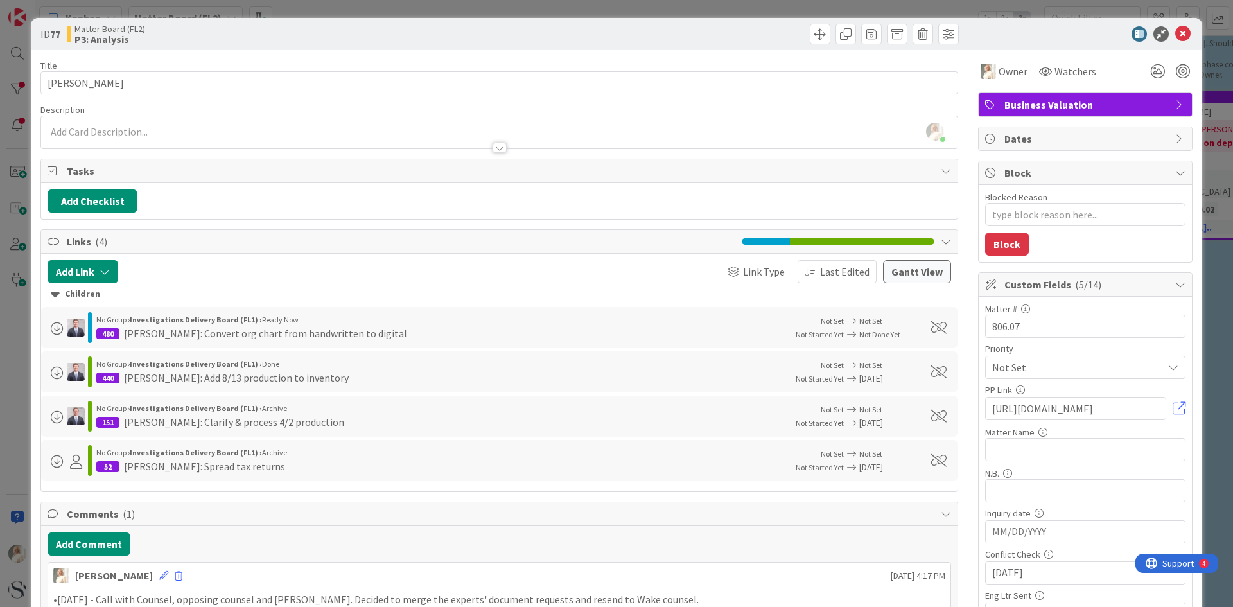
click at [1175, 169] on icon at bounding box center [1180, 173] width 10 height 10
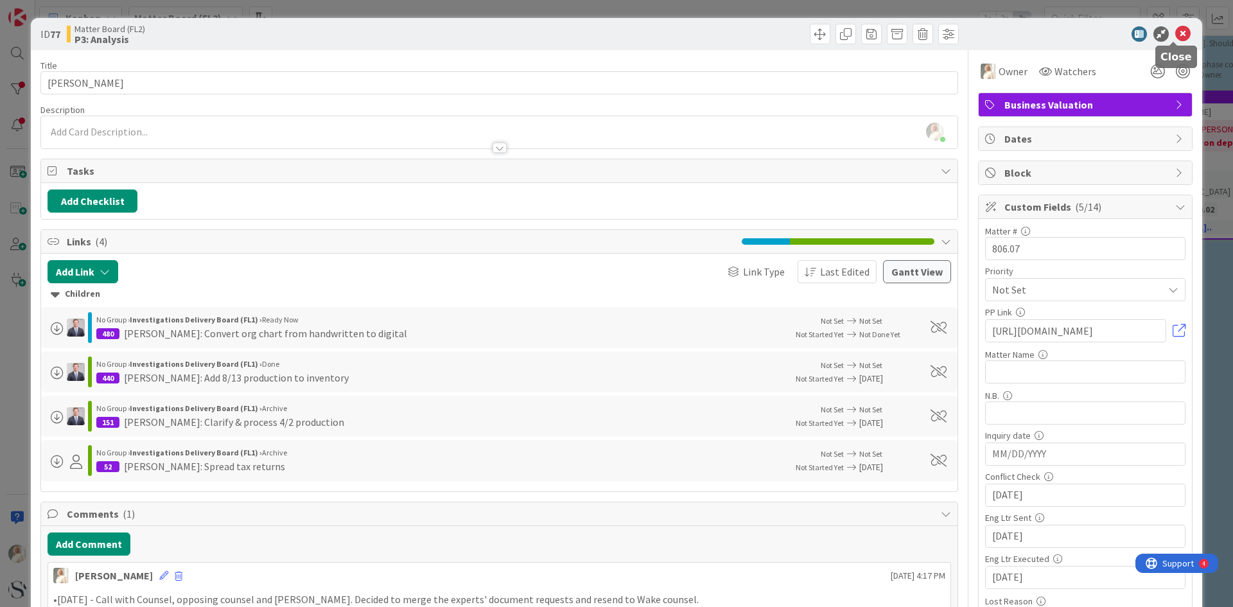
click at [1175, 27] on icon at bounding box center [1182, 33] width 15 height 15
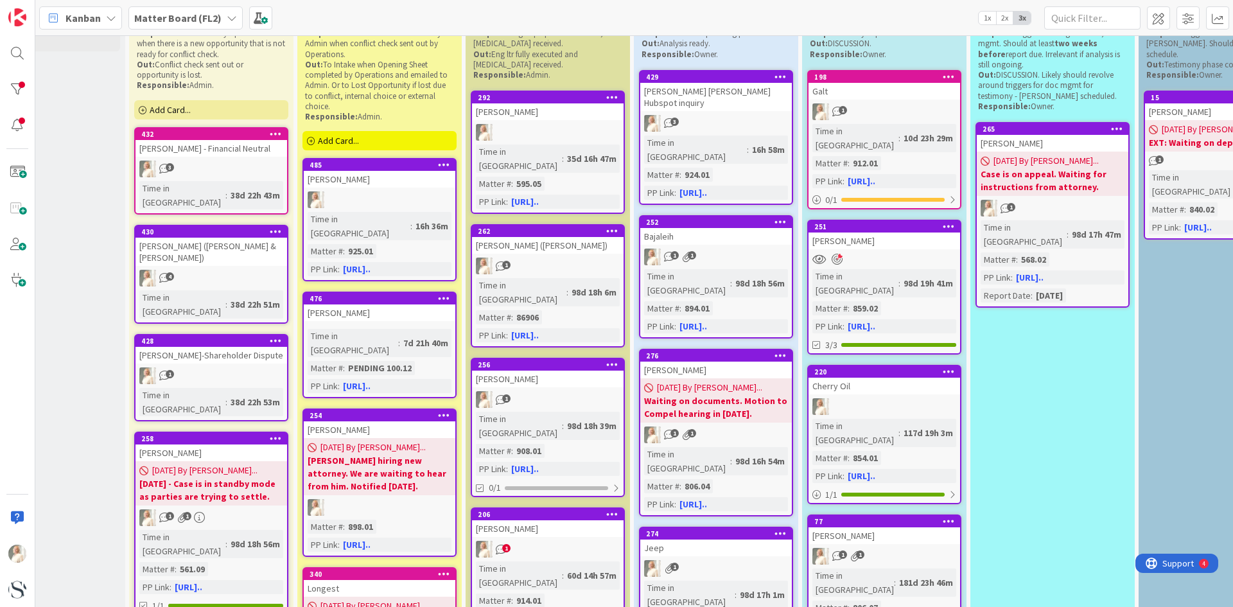
click at [228, 17] on icon at bounding box center [232, 18] width 10 height 10
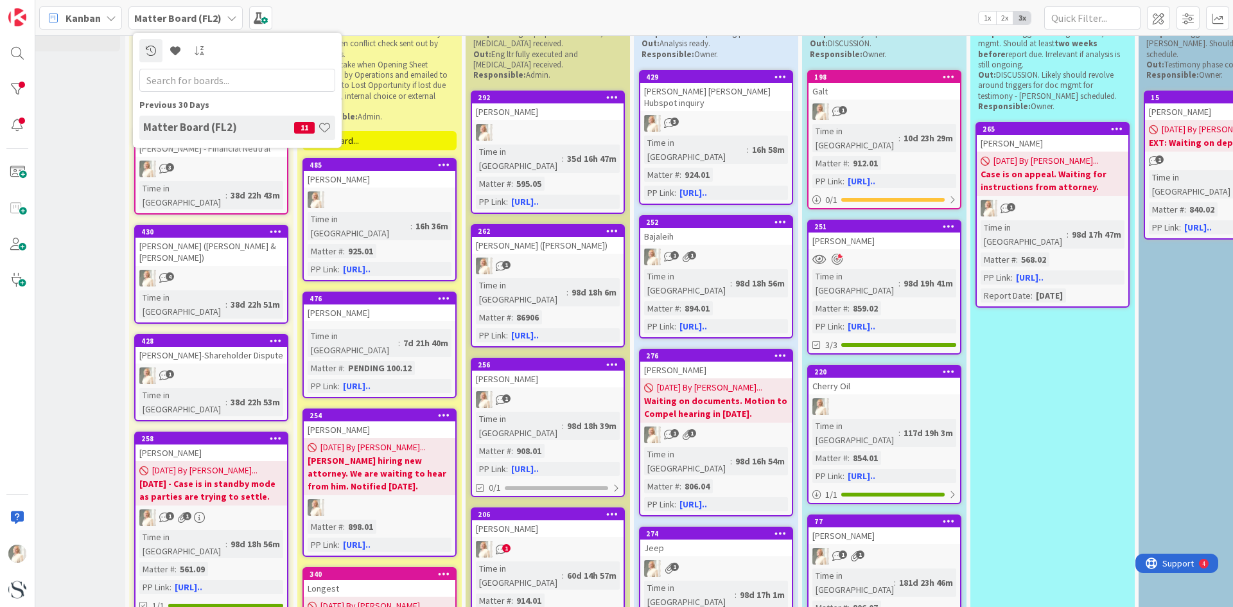
click at [231, 17] on icon at bounding box center [232, 18] width 10 height 10
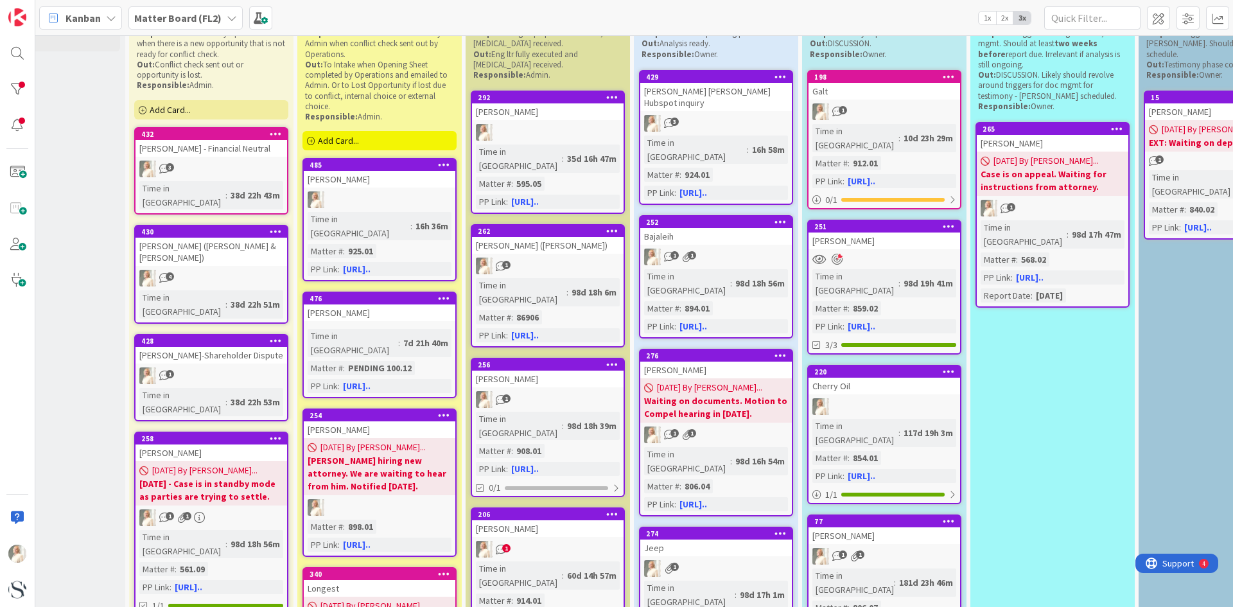
scroll to position [0, 79]
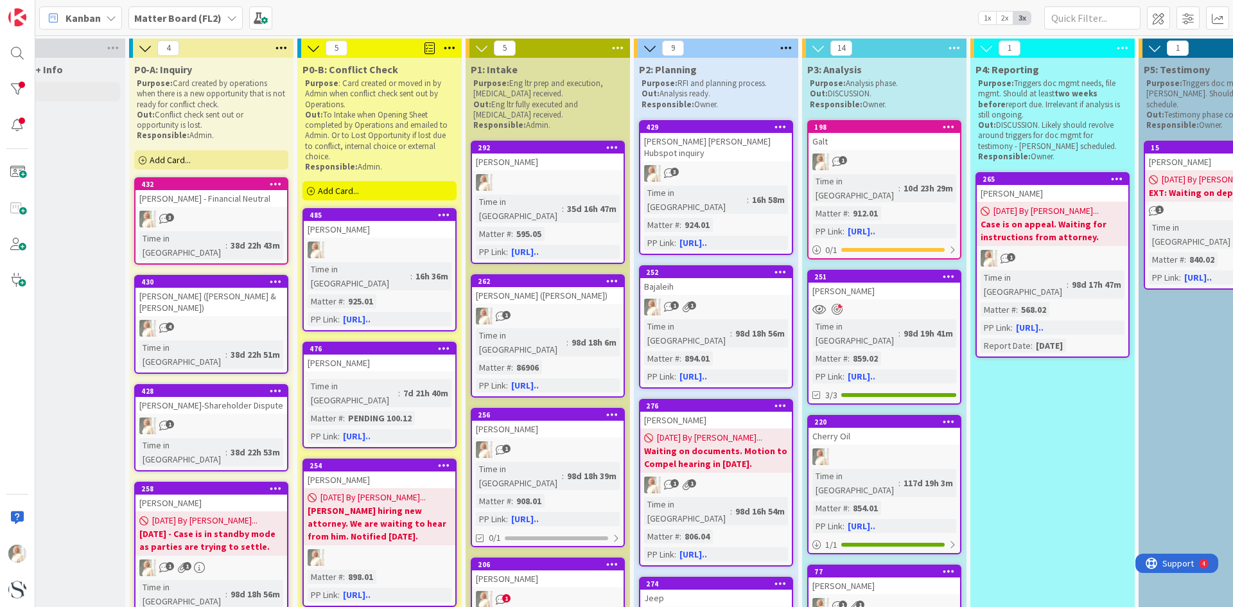
click at [111, 16] on icon at bounding box center [111, 18] width 10 height 10
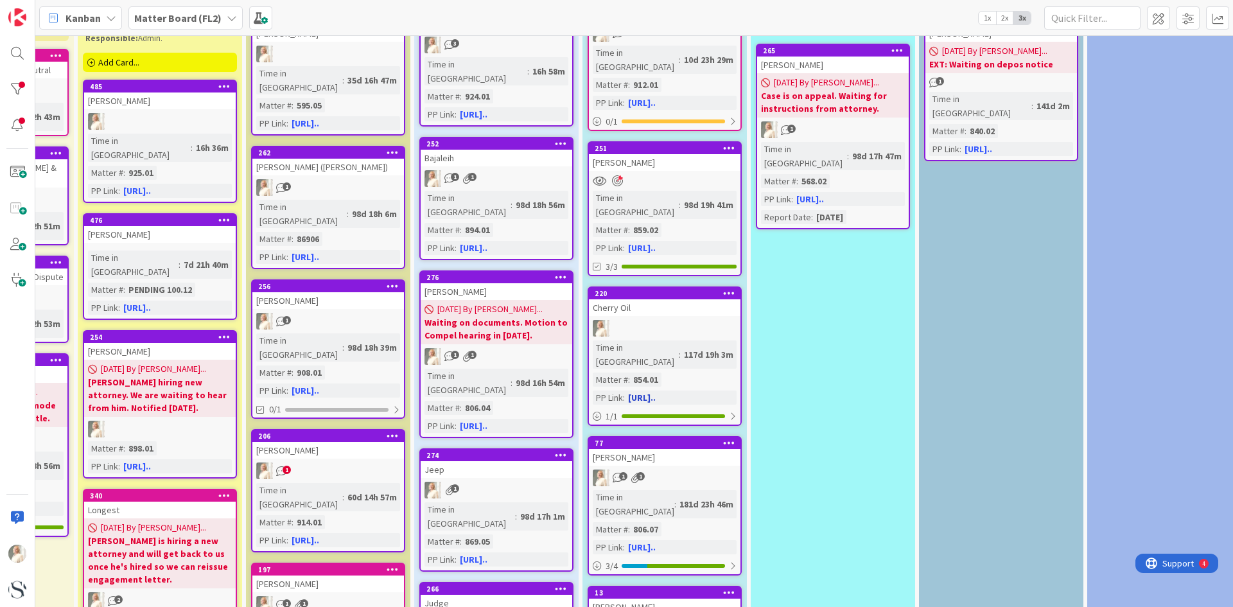
scroll to position [0, 299]
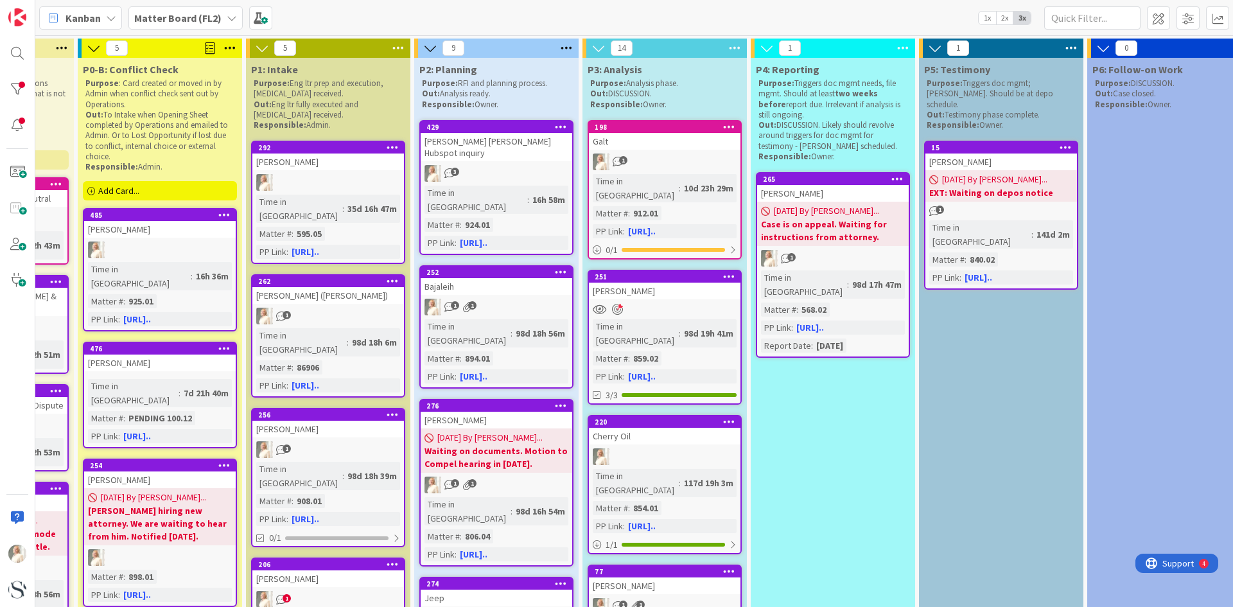
click at [653, 428] on div "Cherry Oil" at bounding box center [665, 436] width 152 height 17
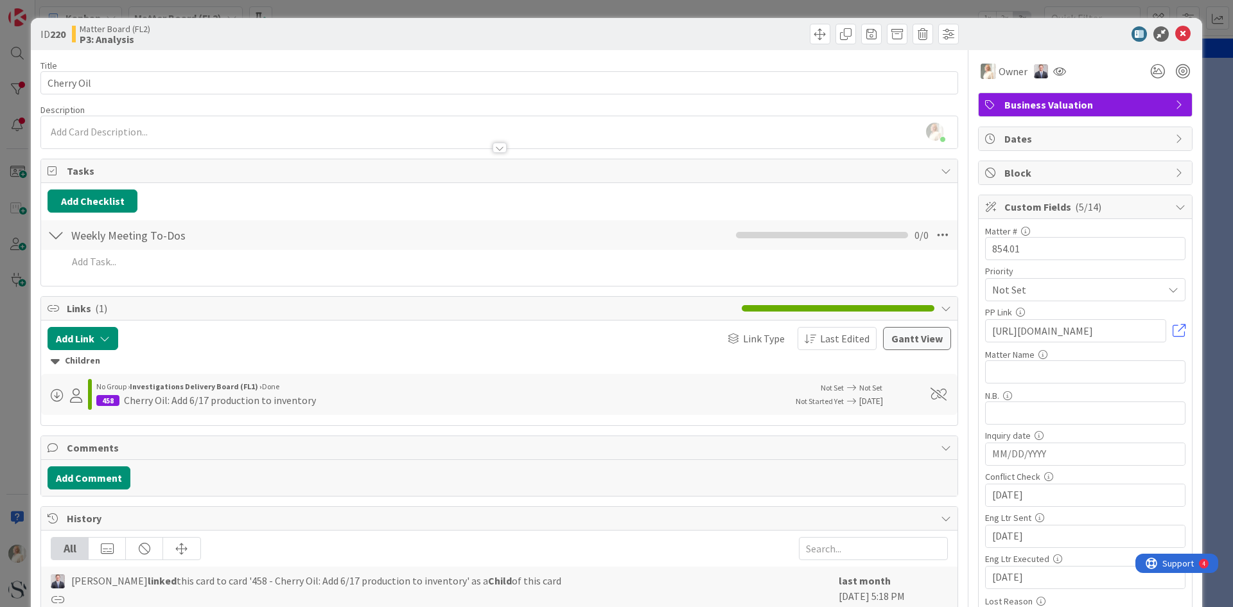
click at [132, 138] on div at bounding box center [499, 141] width 917 height 13
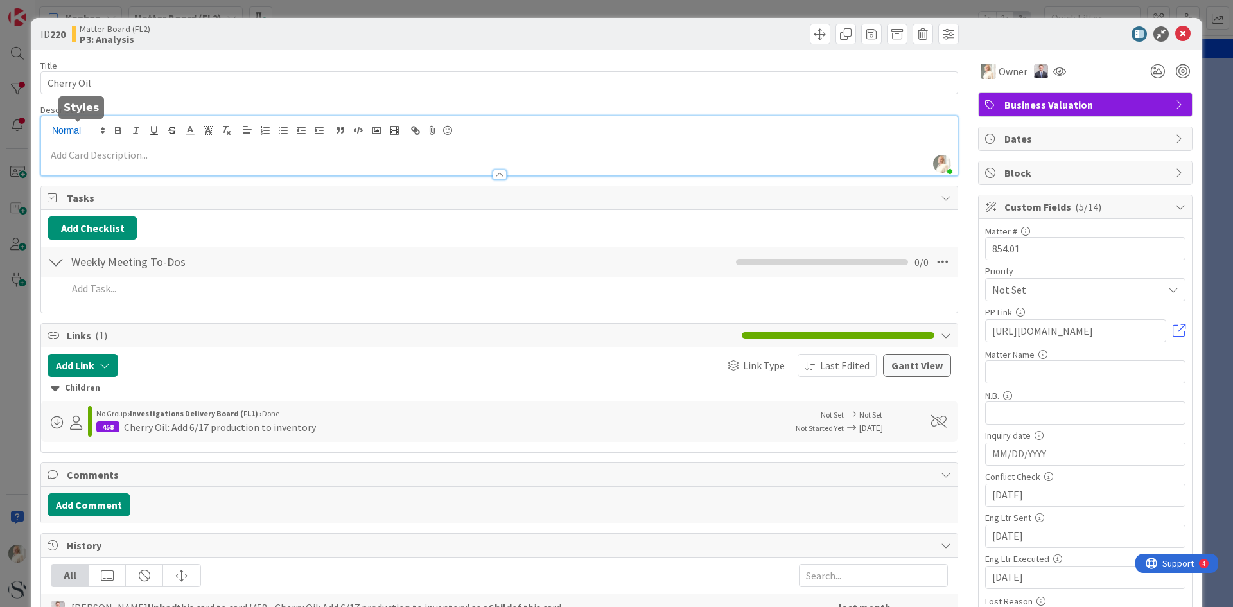
click at [101, 130] on icon at bounding box center [103, 131] width 12 height 12
click at [160, 168] on div at bounding box center [499, 168] width 917 height 13
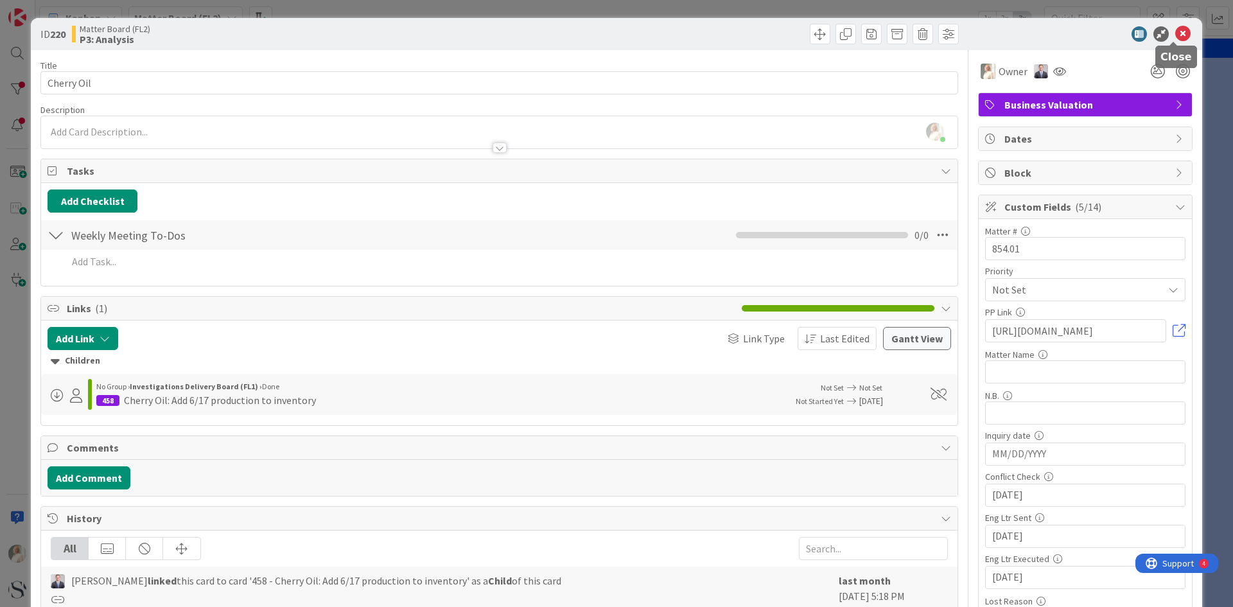
click at [1175, 31] on icon at bounding box center [1182, 33] width 15 height 15
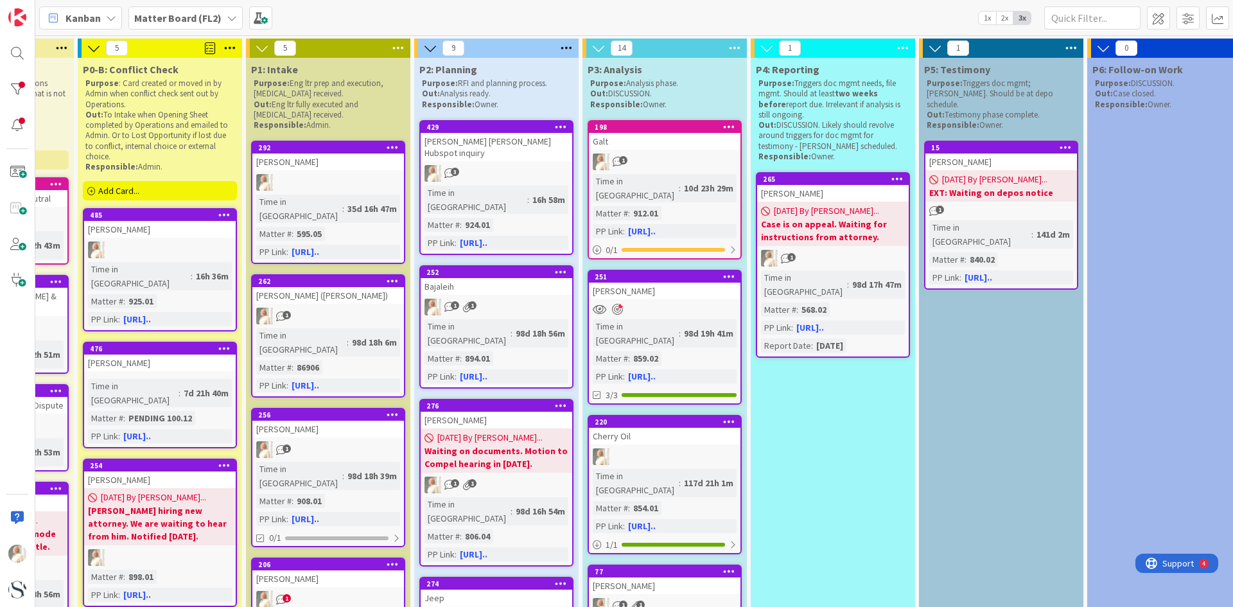
click at [692, 598] on div "1 1" at bounding box center [665, 606] width 152 height 17
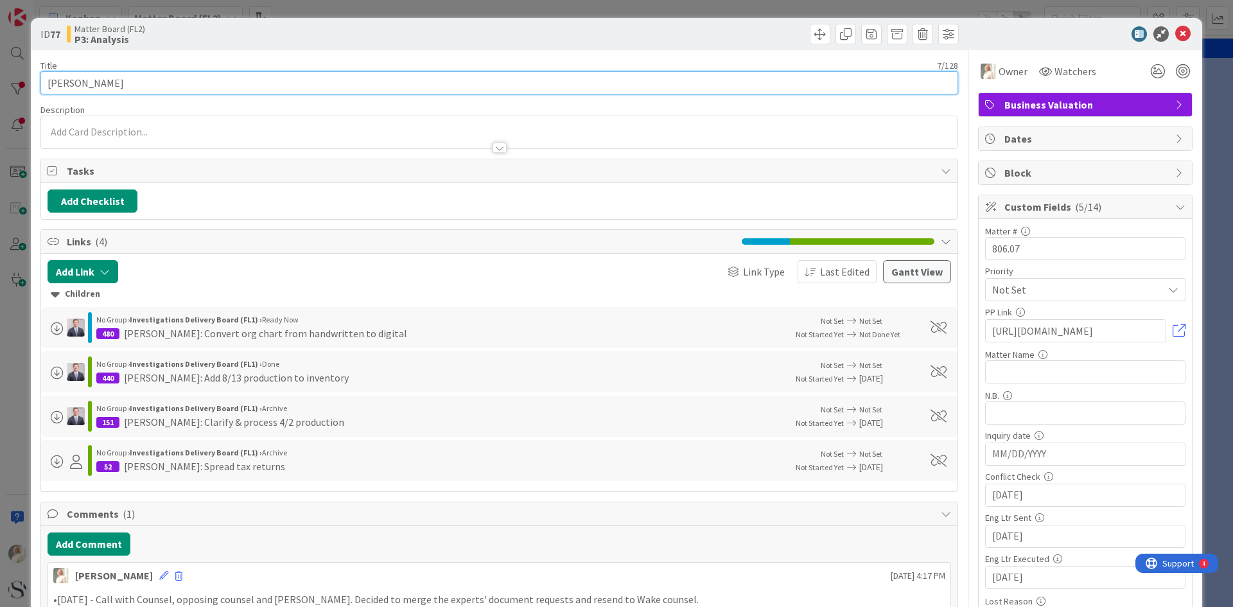
drag, startPoint x: 98, startPoint y: 82, endPoint x: 373, endPoint y: 134, distance: 279.7
click at [102, 83] on input "[PERSON_NAME]" at bounding box center [499, 82] width 918 height 23
type input "[PERSON_NAME] ([PERSON_NAME])"
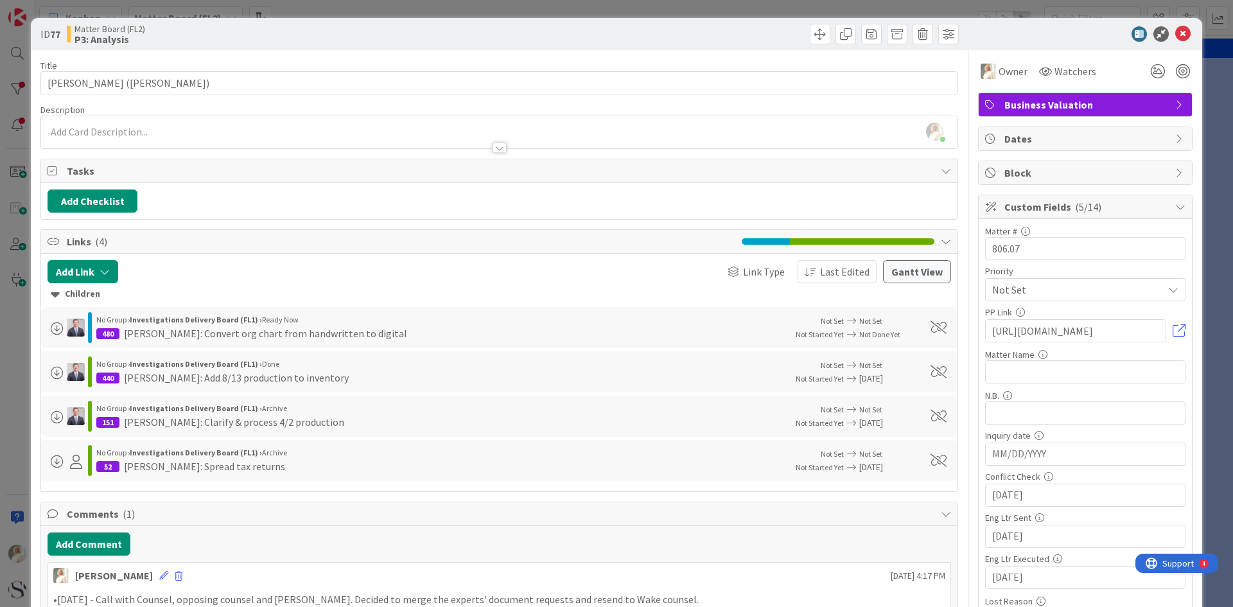
click at [199, 130] on div "[PERSON_NAME] just joined" at bounding box center [499, 132] width 917 height 32
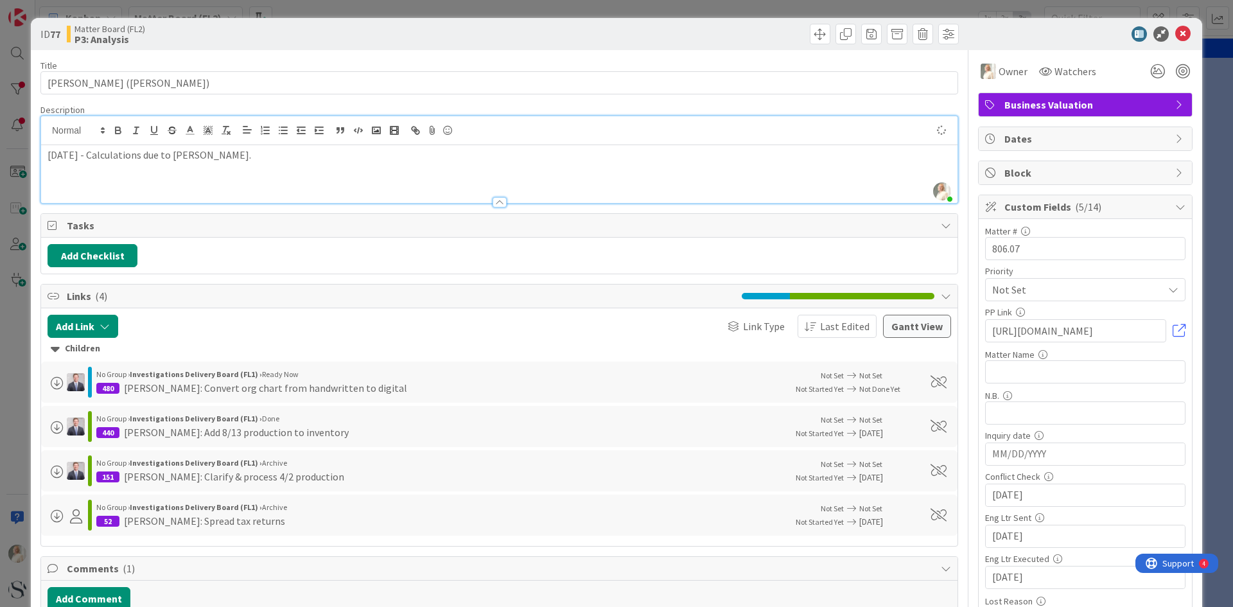
click at [655, 223] on span "Tasks" at bounding box center [501, 225] width 868 height 15
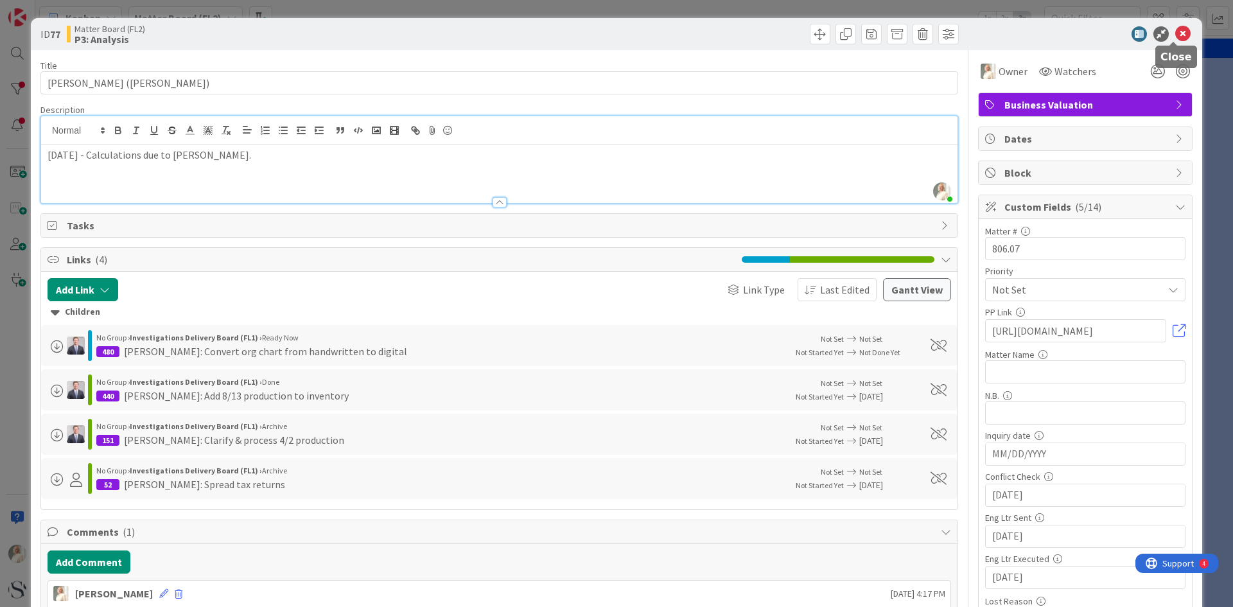
click at [1175, 39] on icon at bounding box center [1182, 33] width 15 height 15
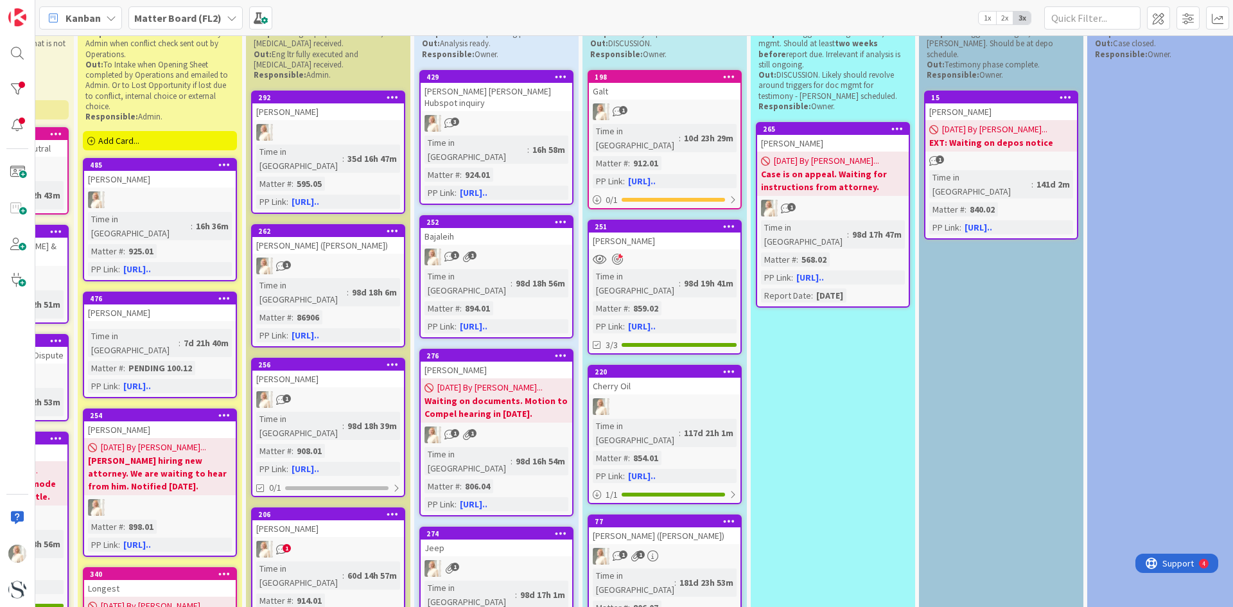
scroll to position [307, 299]
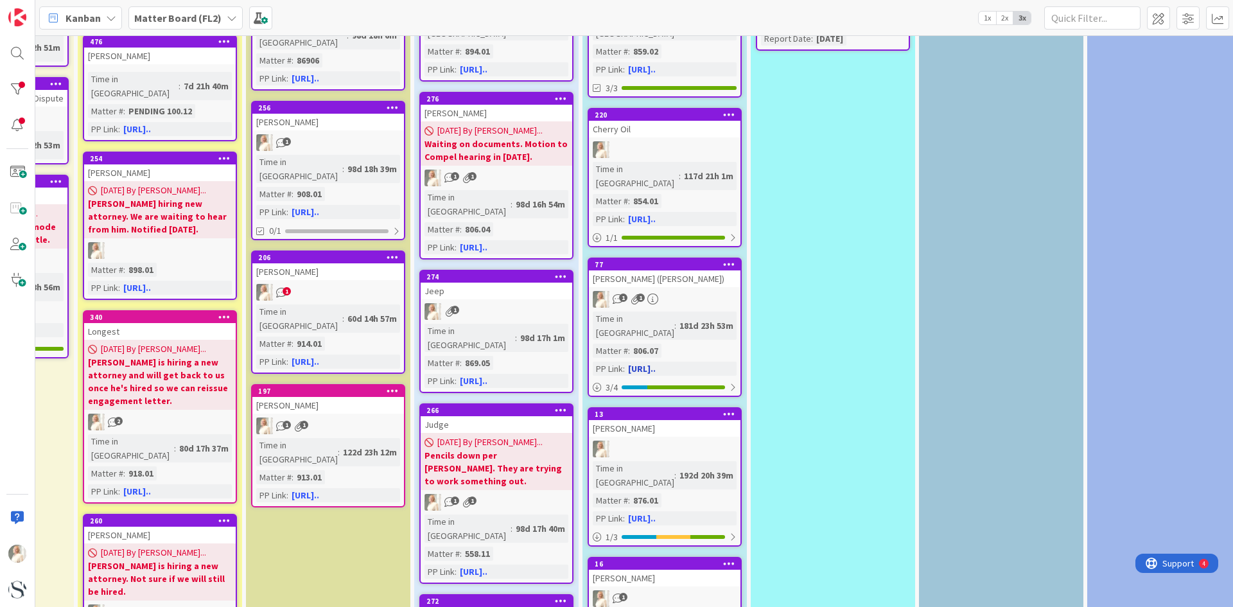
click at [727, 259] on icon at bounding box center [729, 263] width 12 height 9
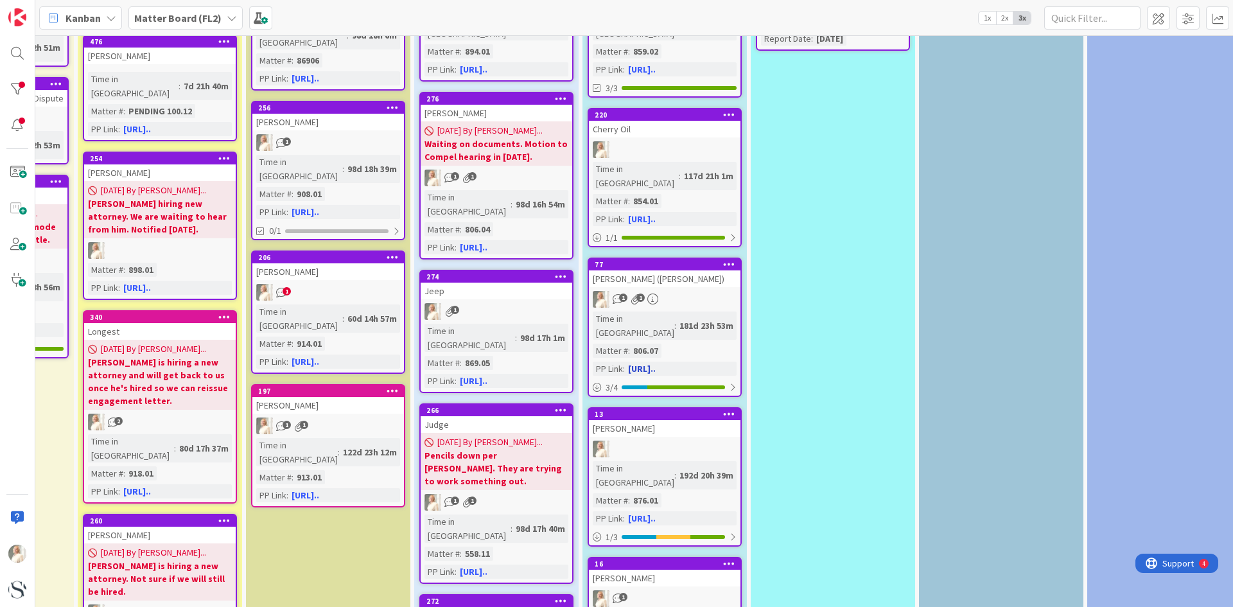
click at [620, 294] on span "1" at bounding box center [623, 298] width 8 height 8
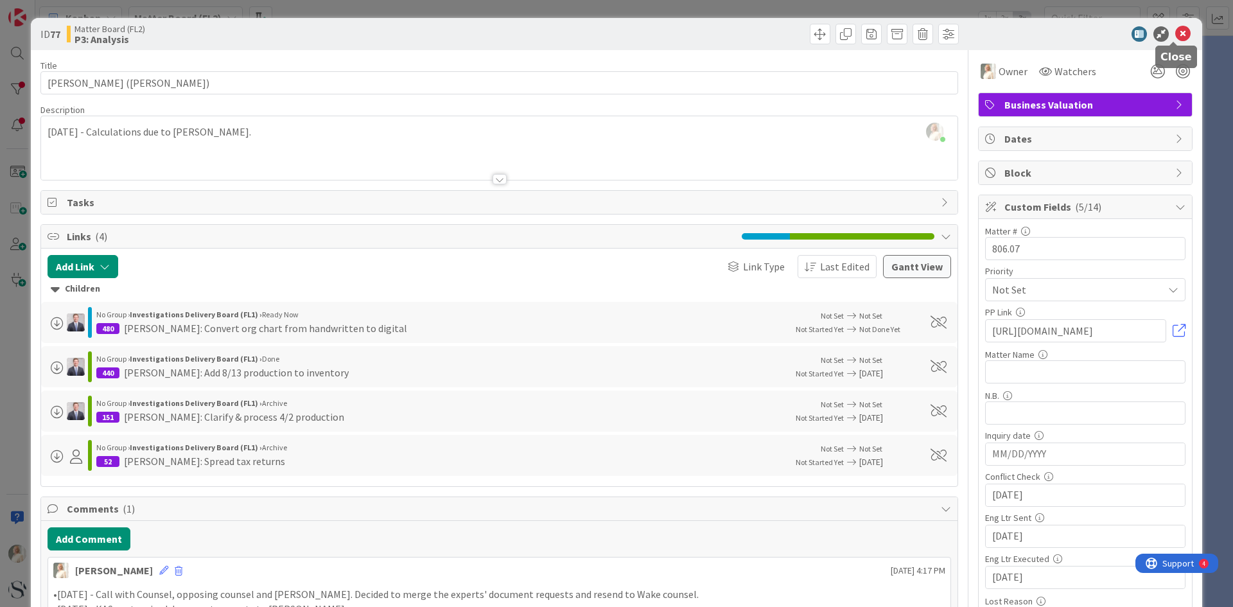
click at [1175, 30] on icon at bounding box center [1182, 33] width 15 height 15
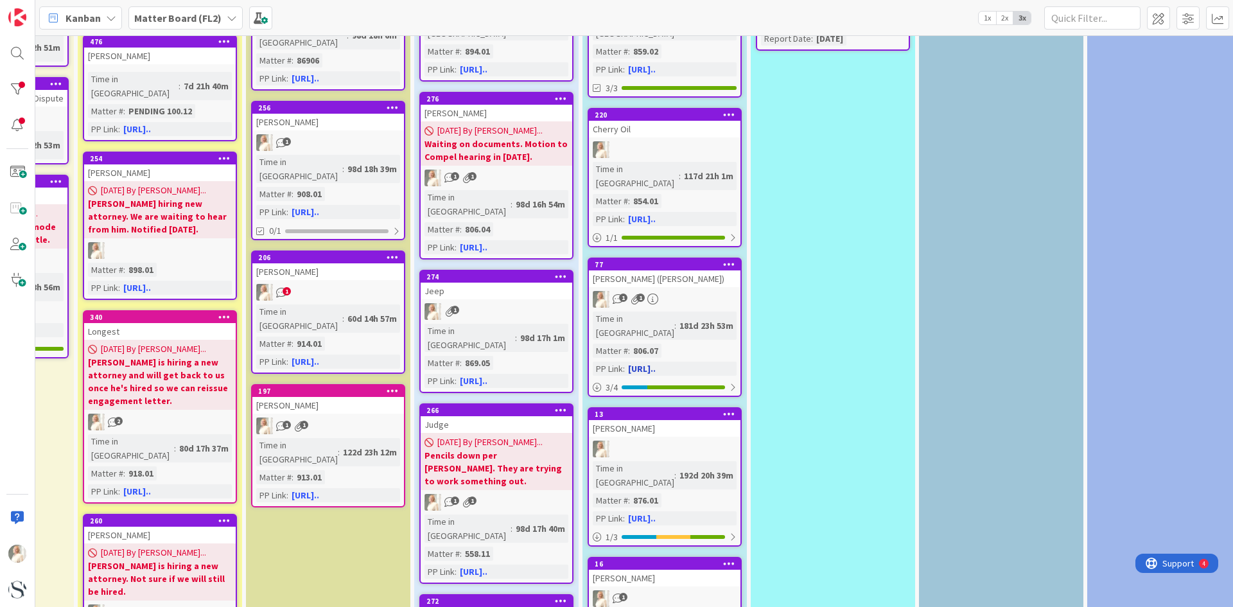
click at [642, 294] on span "1" at bounding box center [641, 298] width 8 height 8
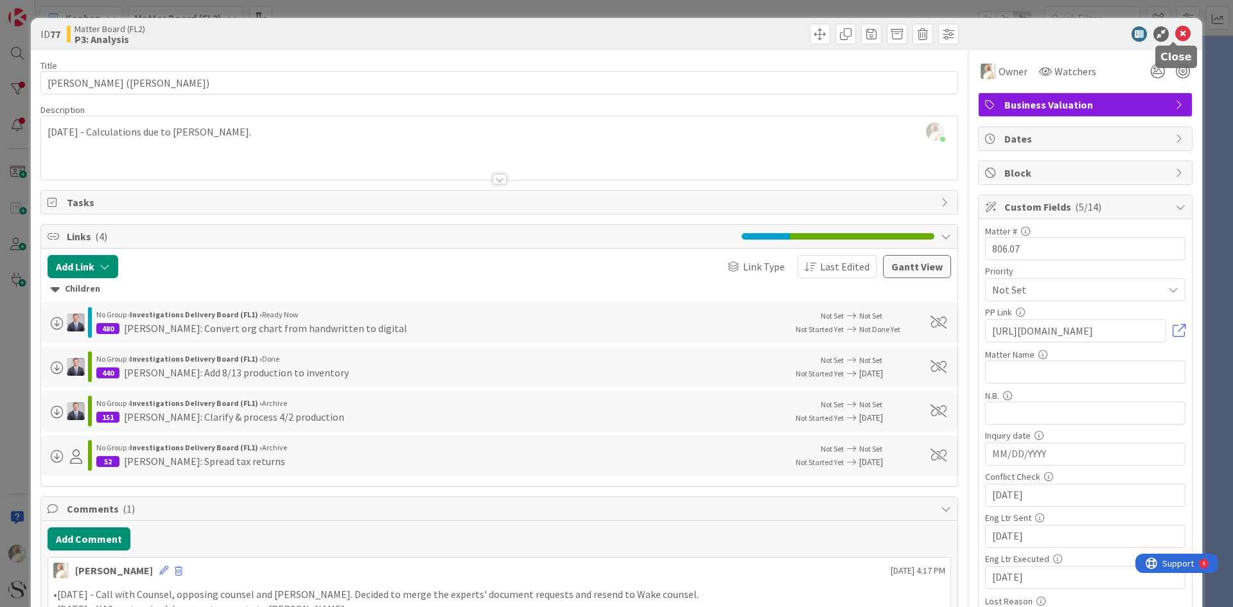
click at [1175, 36] on icon at bounding box center [1182, 33] width 15 height 15
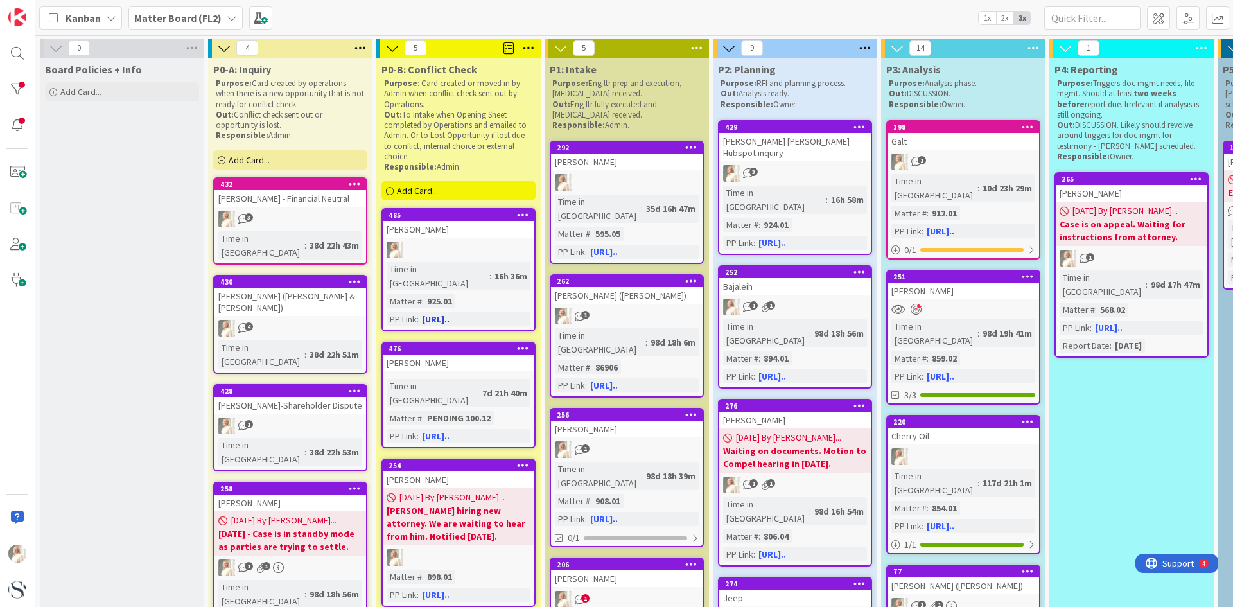
click at [520, 214] on icon at bounding box center [523, 214] width 12 height 9
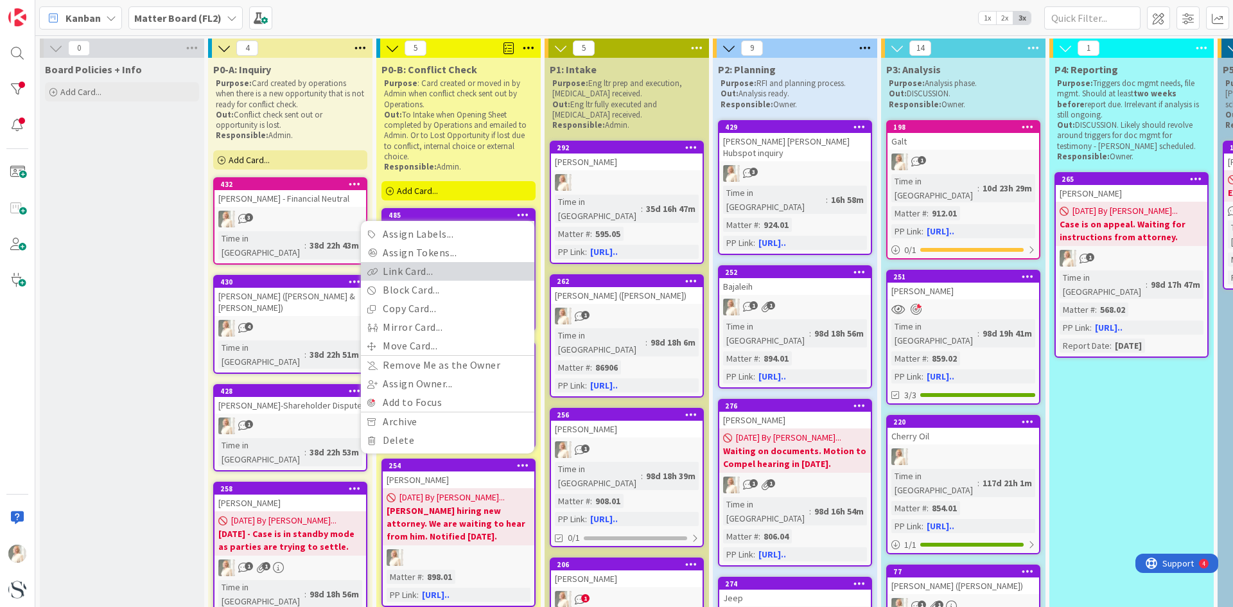
click at [497, 274] on link "Link Card..." at bounding box center [447, 271] width 173 height 19
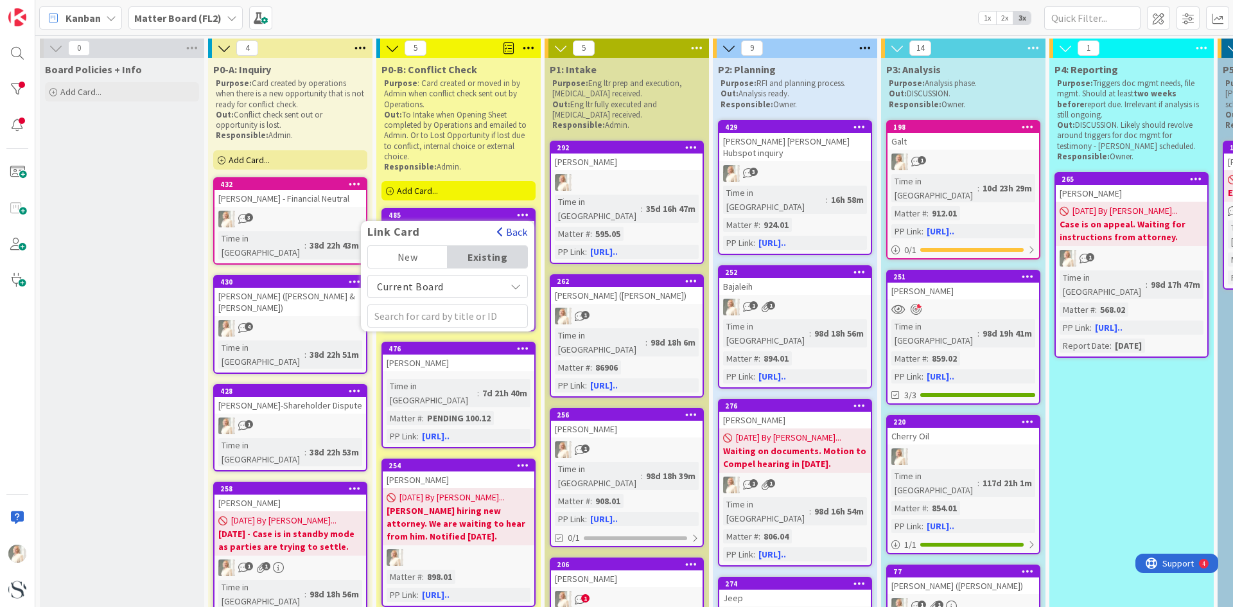
click at [508, 231] on button "Back" at bounding box center [511, 232] width 31 height 14
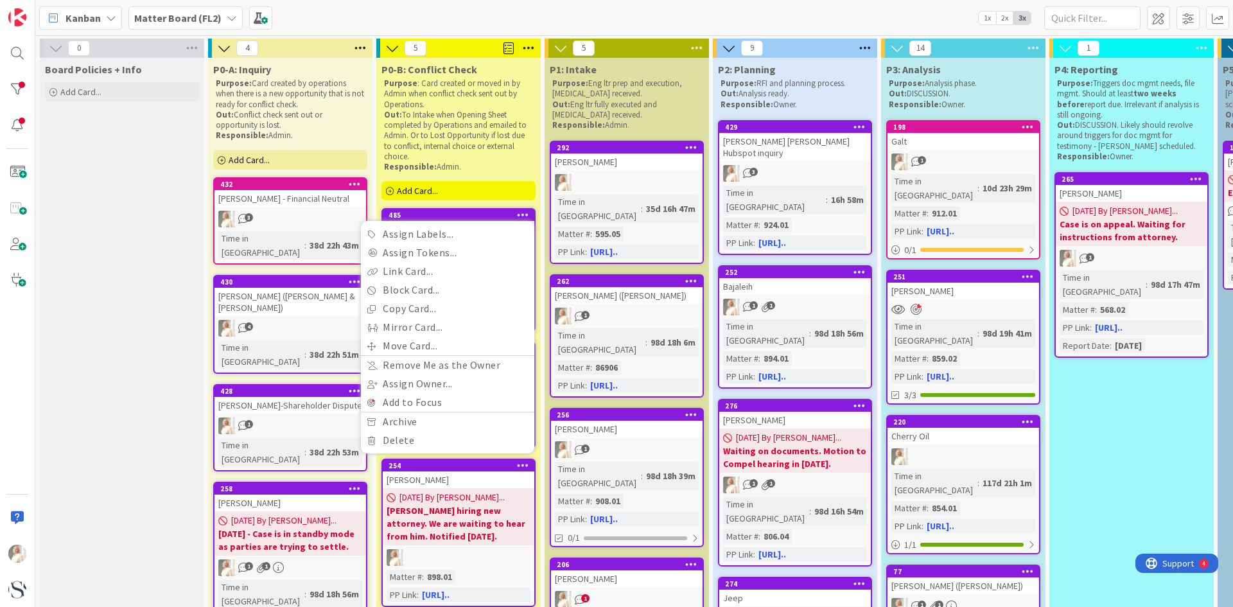
click at [489, 173] on div "Purpose : Card created or moved in by Admin when conflict check sent out by Ope…" at bounding box center [459, 125] width 154 height 99
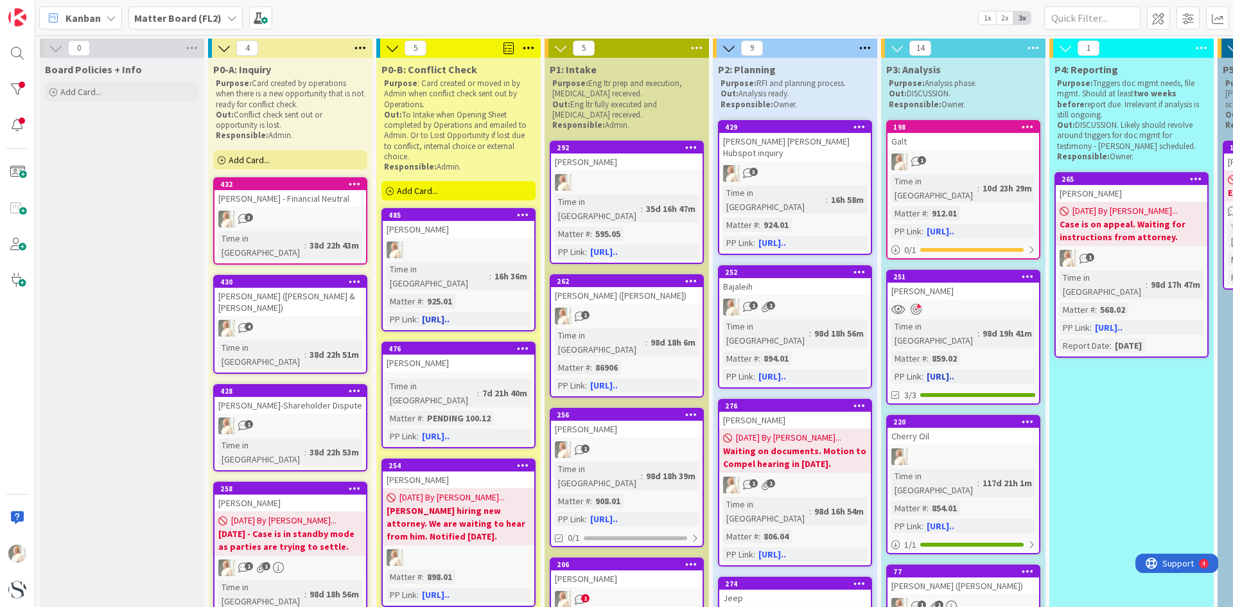
click at [929, 319] on div "Time in [GEOGRAPHIC_DATA]" at bounding box center [934, 333] width 86 height 28
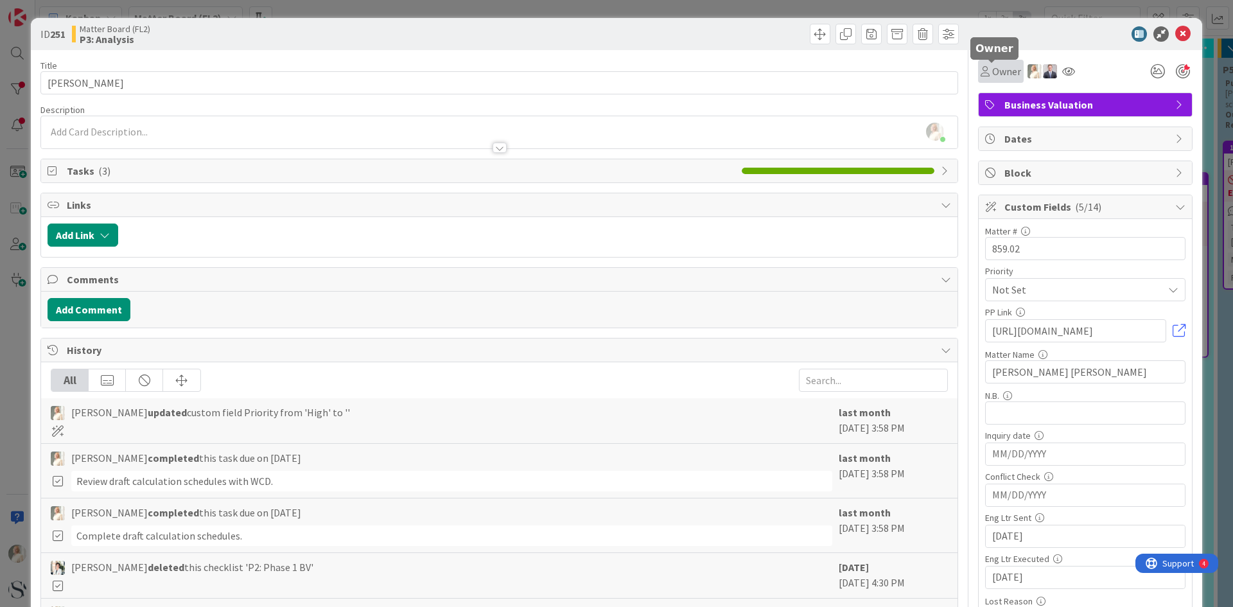
click at [992, 67] on span "Owner" at bounding box center [1006, 71] width 29 height 15
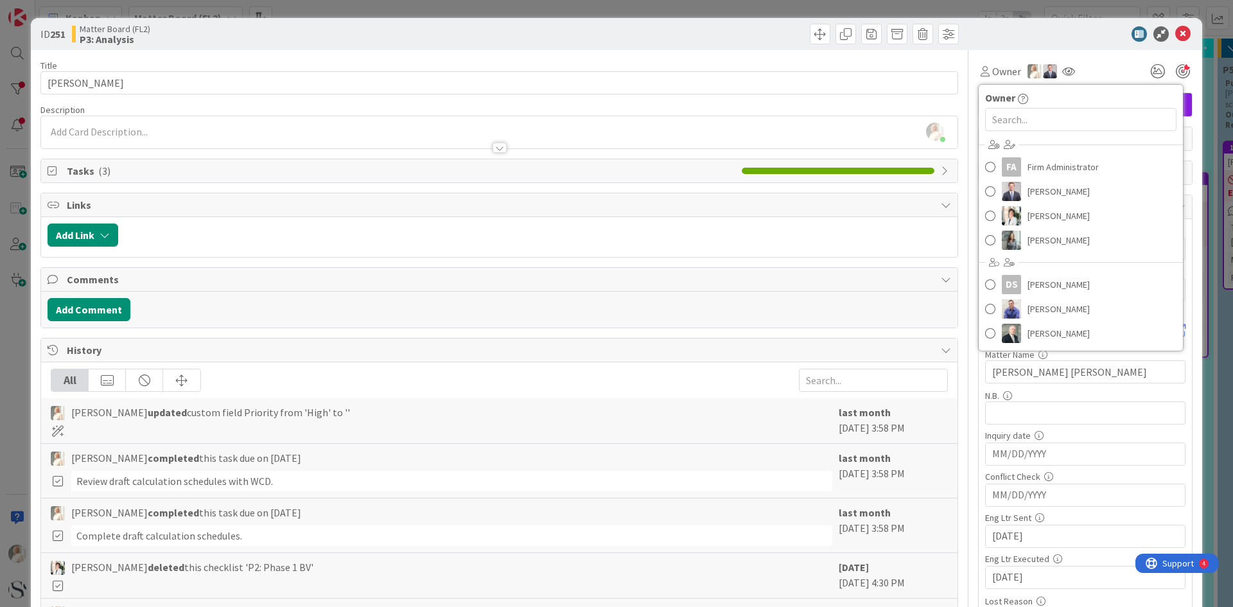
click at [1076, 96] on div "Owner" at bounding box center [1081, 97] width 204 height 15
click at [1062, 72] on icon at bounding box center [1068, 71] width 13 height 10
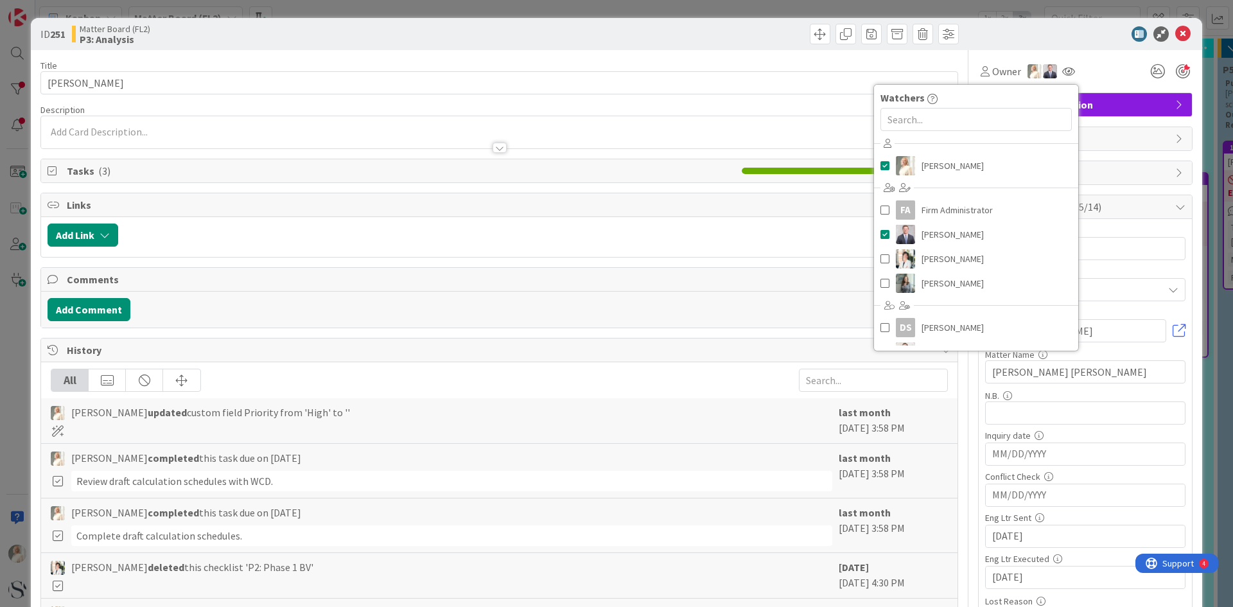
click at [784, 289] on div "Comments" at bounding box center [499, 280] width 917 height 24
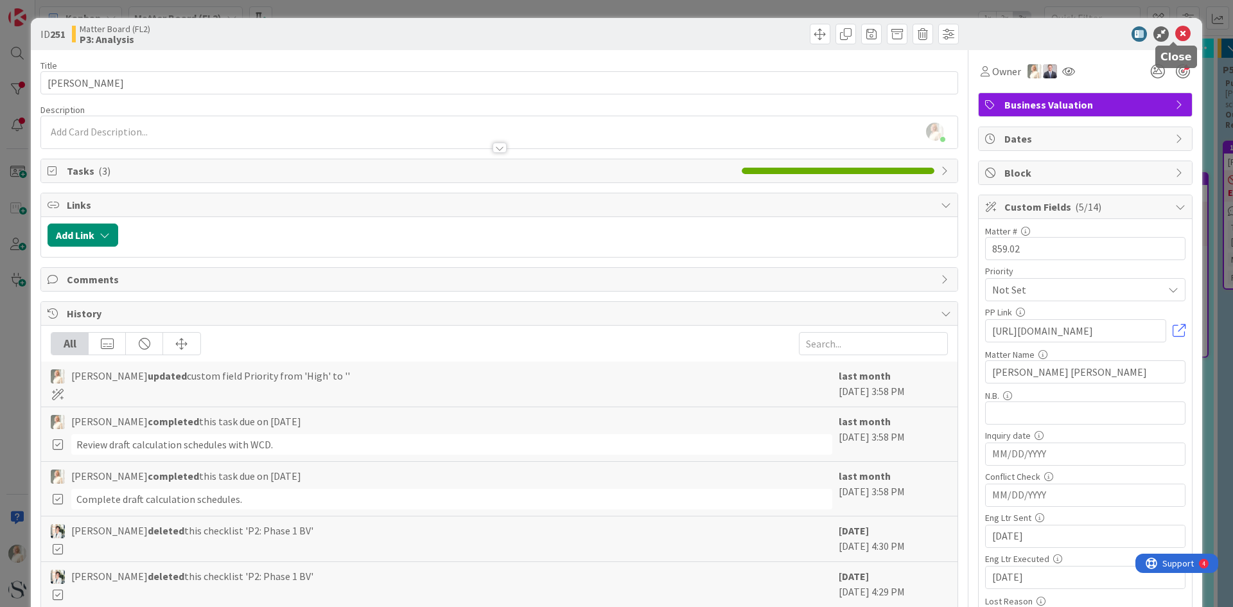
click at [1175, 36] on icon at bounding box center [1182, 33] width 15 height 15
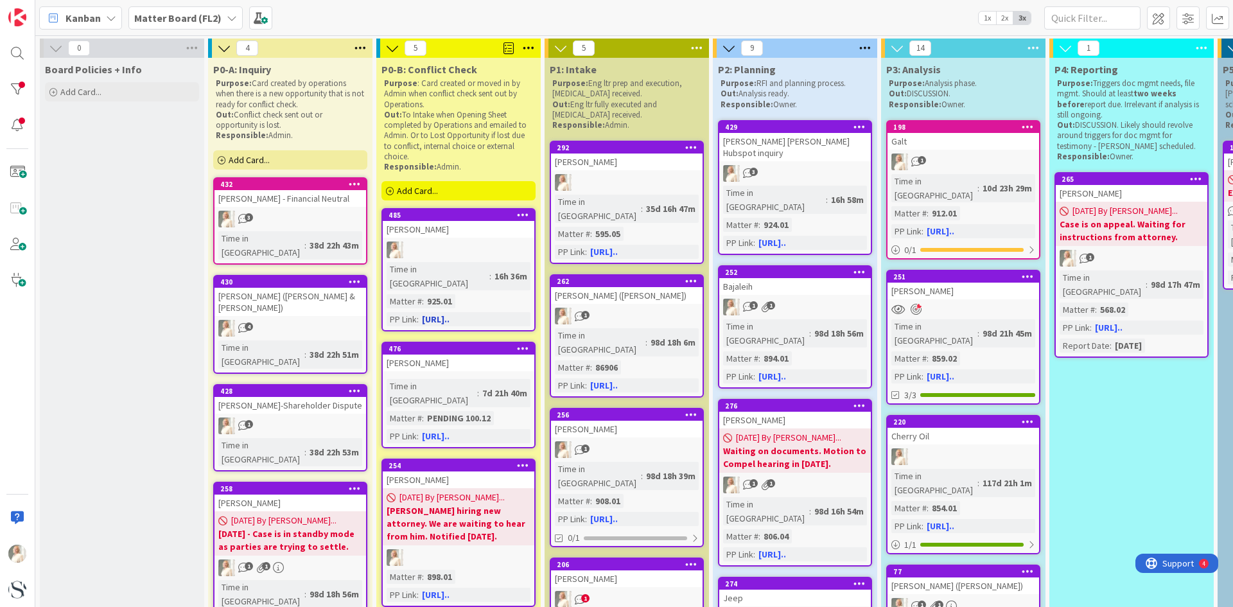
click at [986, 19] on span "1x" at bounding box center [987, 18] width 17 height 13
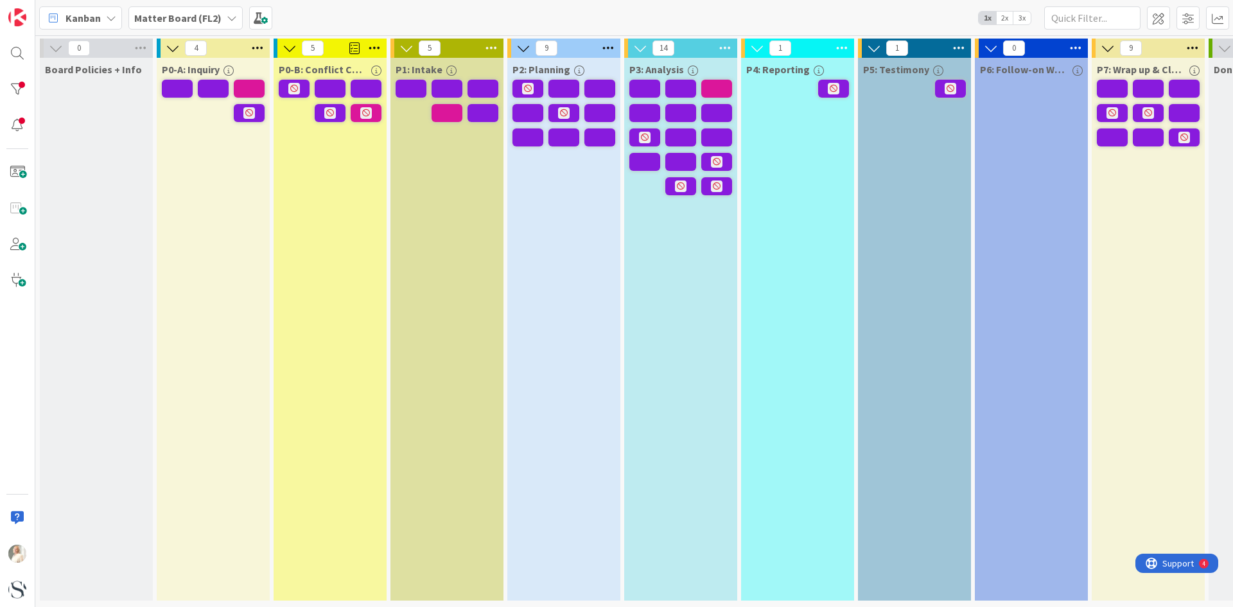
click at [1005, 18] on span "2x" at bounding box center [1004, 18] width 17 height 13
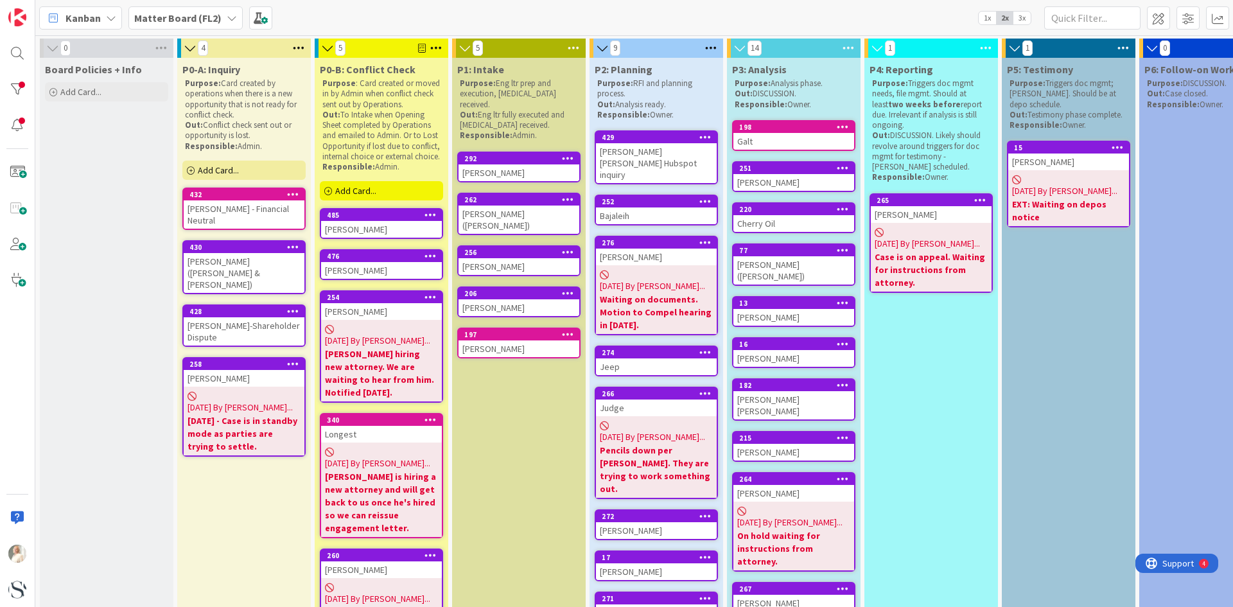
click at [1018, 19] on span "3x" at bounding box center [1022, 18] width 17 height 13
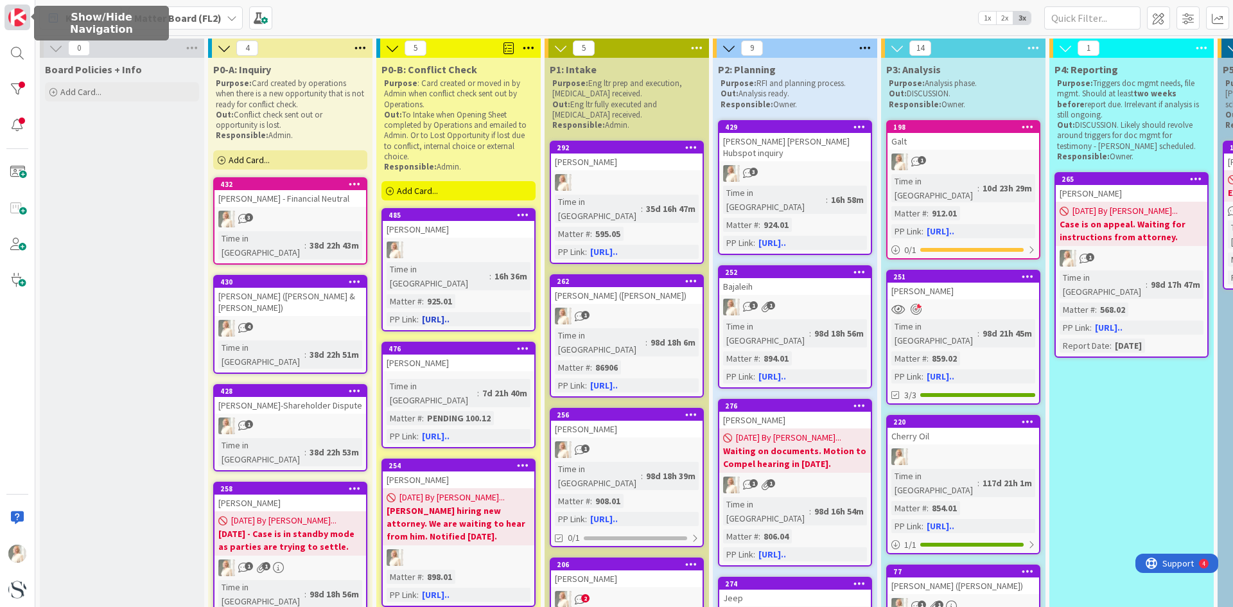
click at [20, 24] on img at bounding box center [17, 17] width 18 height 18
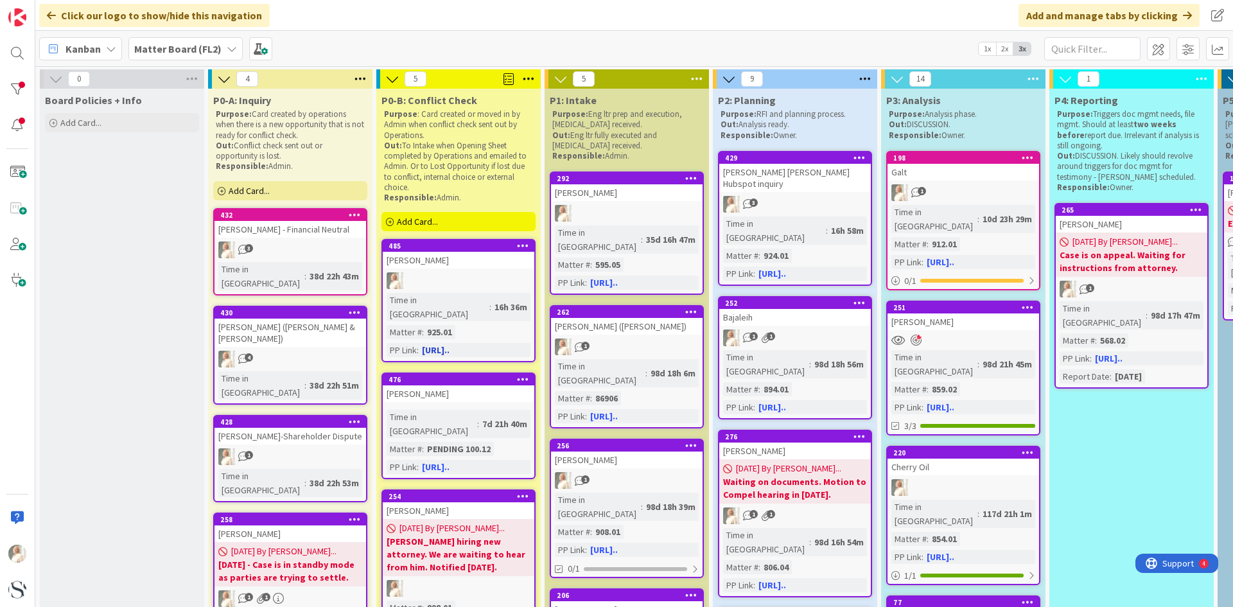
click at [12, 557] on img at bounding box center [17, 554] width 18 height 18
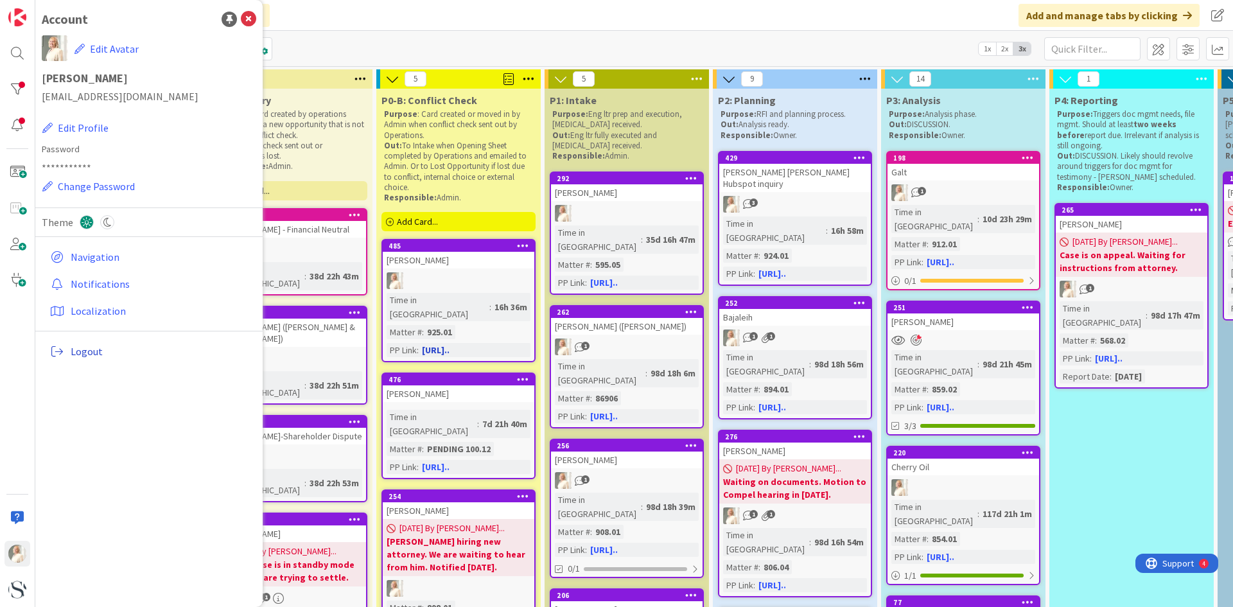
click at [90, 348] on span "Logout" at bounding box center [161, 351] width 180 height 15
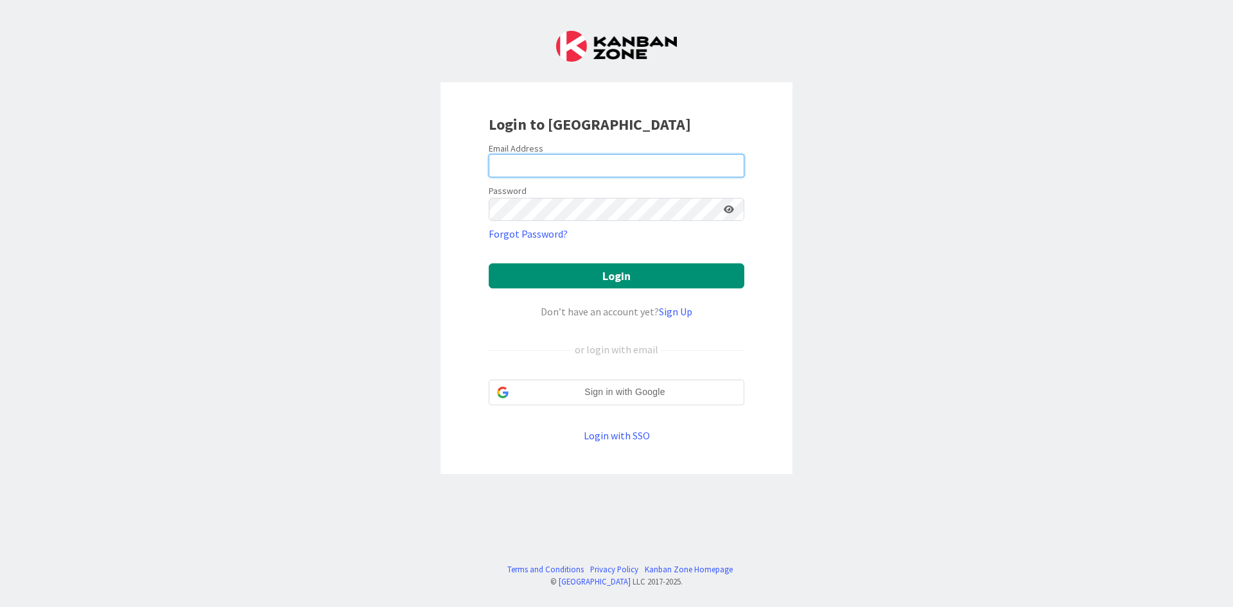
type input "[EMAIL_ADDRESS][DOMAIN_NAME]"
